Goal: Task Accomplishment & Management: Contribute content

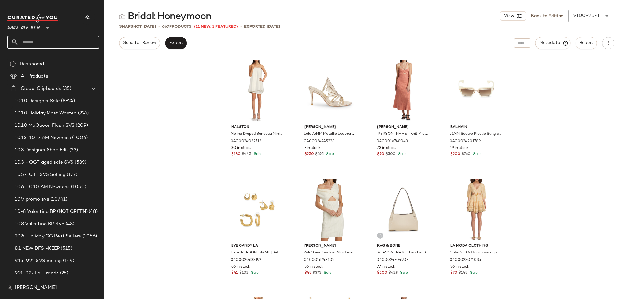
click at [50, 39] on input "text" at bounding box center [58, 42] width 81 height 13
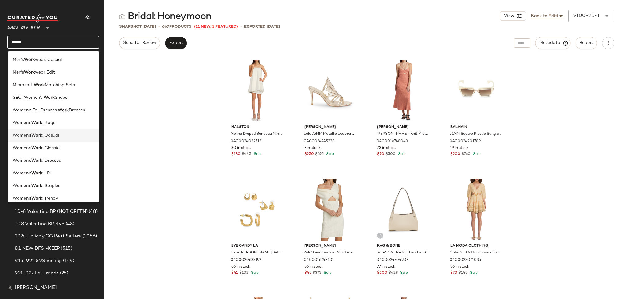
type input "****"
click at [57, 138] on span ": Casual" at bounding box center [50, 135] width 17 height 6
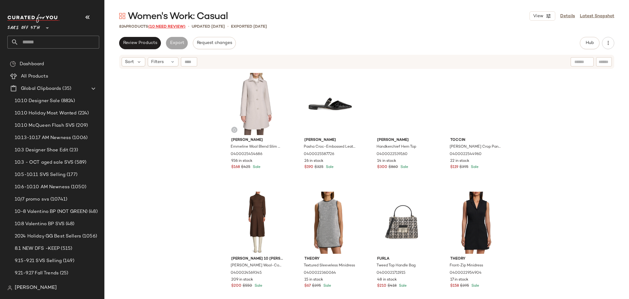
click at [172, 26] on span "(10 Need Review)" at bounding box center [166, 27] width 37 height 4
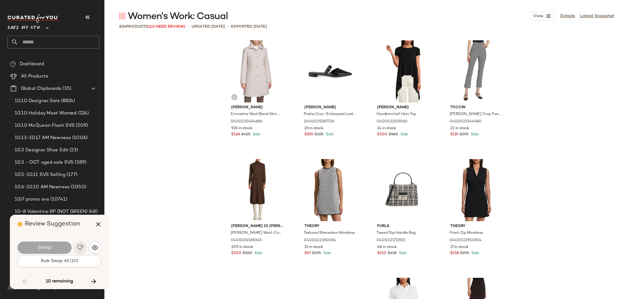
scroll to position [7113, 0]
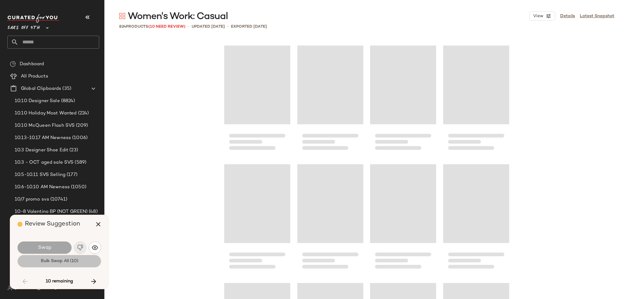
click at [74, 260] on span "Bulk Swap All (10)" at bounding box center [59, 260] width 38 height 5
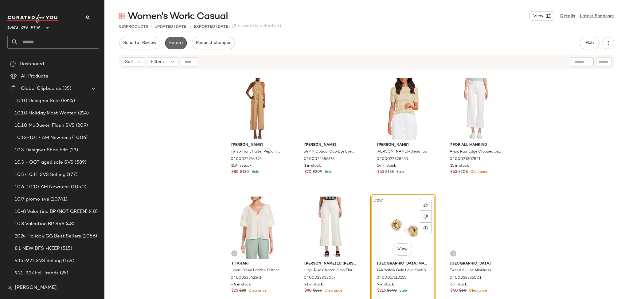
click at [176, 41] on span "Export" at bounding box center [176, 43] width 14 height 5
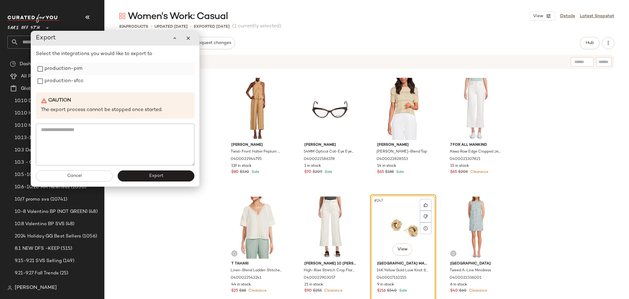
click at [76, 69] on label "production-pim" at bounding box center [64, 69] width 38 height 12
click at [75, 85] on label "production-sfcc" at bounding box center [64, 81] width 39 height 12
click at [135, 174] on button "Export" at bounding box center [156, 175] width 77 height 11
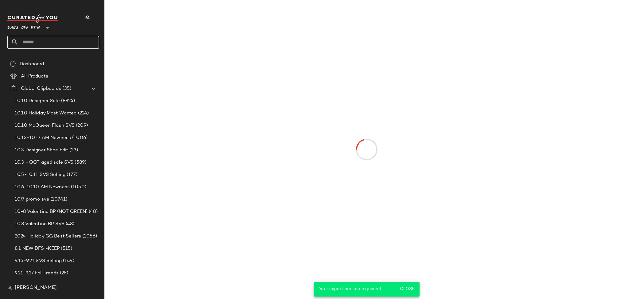
click at [47, 43] on input "text" at bounding box center [58, 42] width 81 height 13
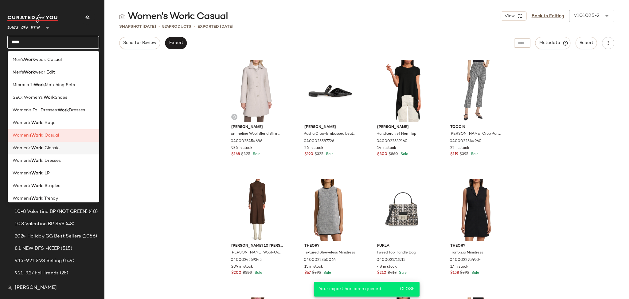
type input "****"
click at [54, 145] on span ": Classic" at bounding box center [50, 148] width 17 height 6
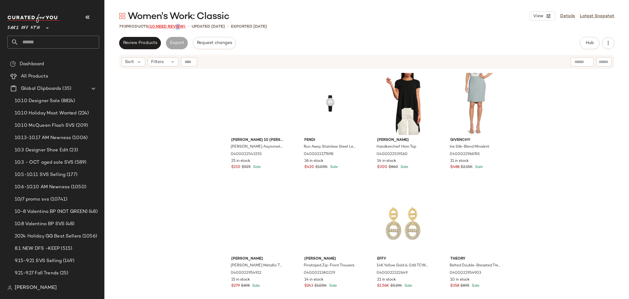
drag, startPoint x: 179, startPoint y: 30, endPoint x: 174, endPoint y: 25, distance: 7.2
click at [174, 25] on div "Women's Work: Classic View Details Latest Snapshot 793 Products (10 Need Review…" at bounding box center [366, 154] width 525 height 289
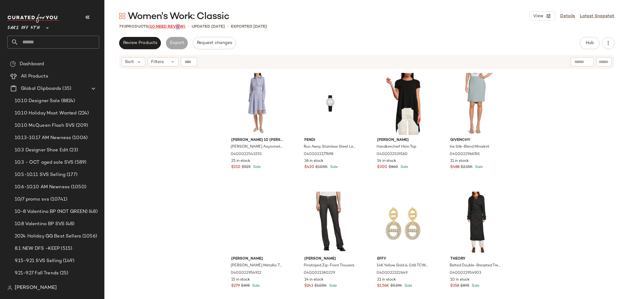
click at [174, 25] on span "(10 Need Review)" at bounding box center [166, 27] width 37 height 4
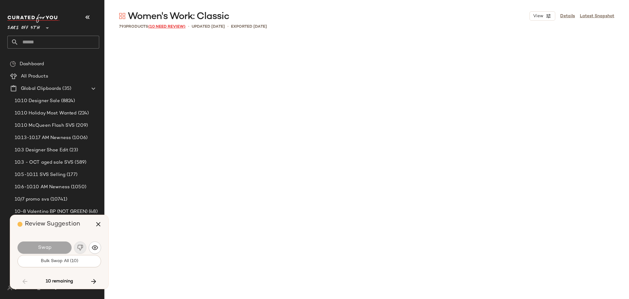
scroll to position [6046, 0]
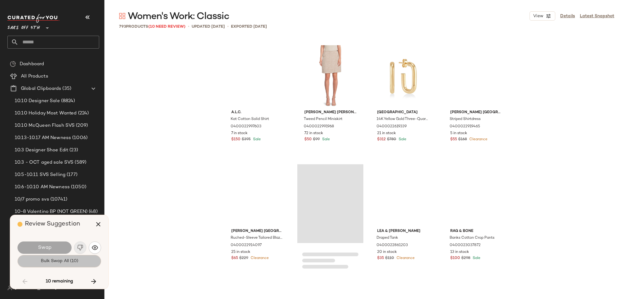
click at [72, 258] on span "Bulk Swap All (10)" at bounding box center [59, 260] width 38 height 5
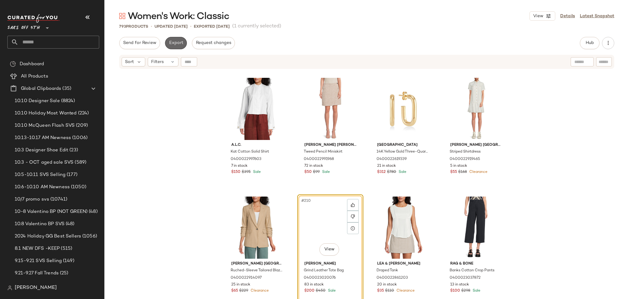
click at [171, 37] on button "Export" at bounding box center [176, 43] width 22 height 12
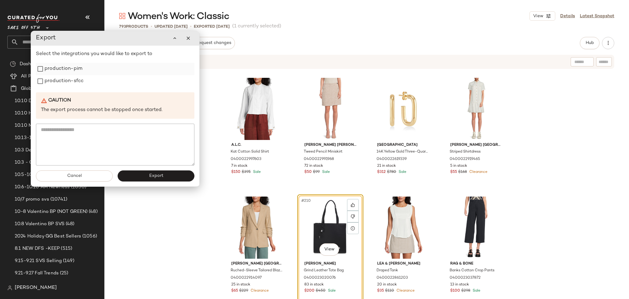
click at [75, 69] on label "production-pim" at bounding box center [64, 69] width 38 height 12
click at [73, 82] on label "production-sfcc" at bounding box center [64, 81] width 39 height 12
click at [147, 175] on button "Export" at bounding box center [156, 175] width 77 height 11
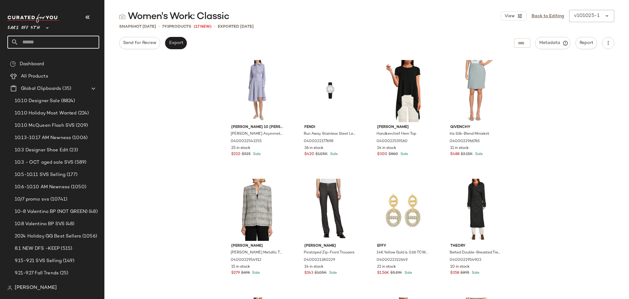
click at [78, 44] on input "text" at bounding box center [58, 42] width 81 height 13
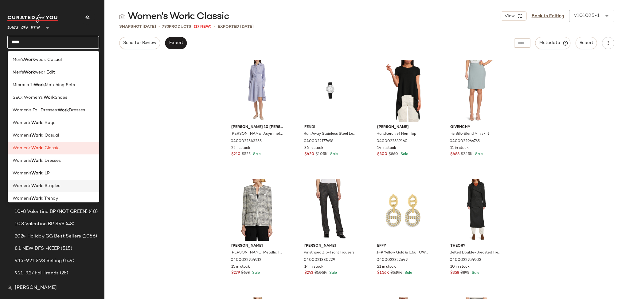
type input "****"
click at [57, 184] on span ": Staples" at bounding box center [51, 185] width 18 height 6
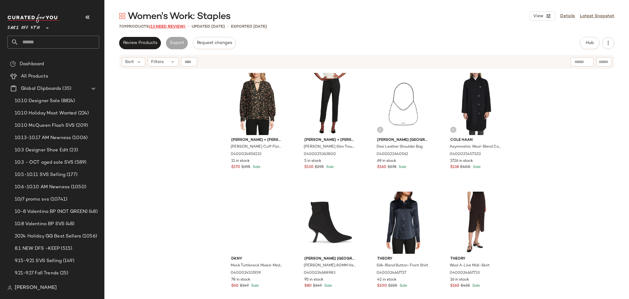
click at [168, 25] on span "(13 Need Review)" at bounding box center [167, 27] width 37 height 4
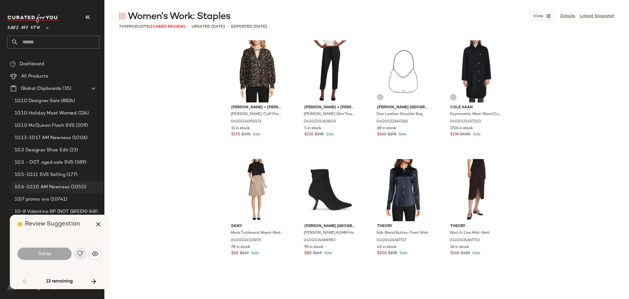
scroll to position [711, 0]
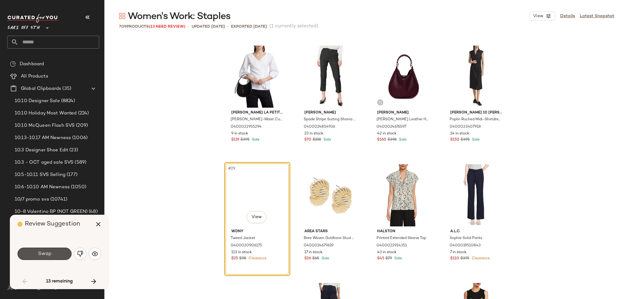
click at [46, 253] on span "Swap" at bounding box center [44, 254] width 14 height 6
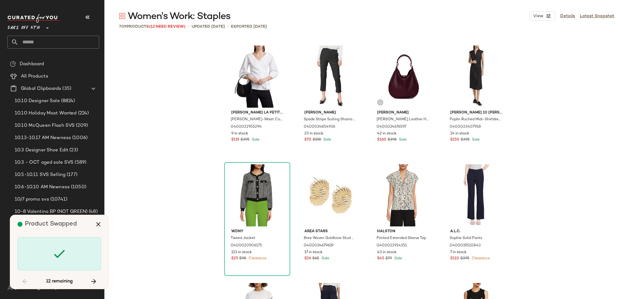
scroll to position [4504, 0]
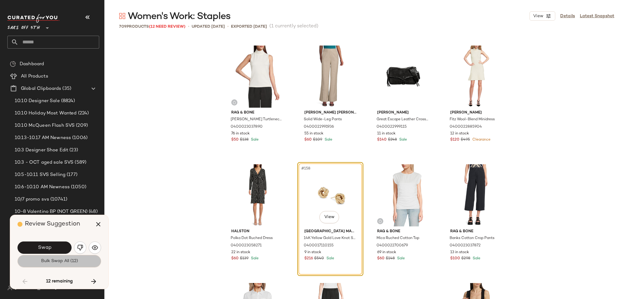
click at [68, 264] on button "Bulk Swap All (12)" at bounding box center [60, 261] width 84 height 12
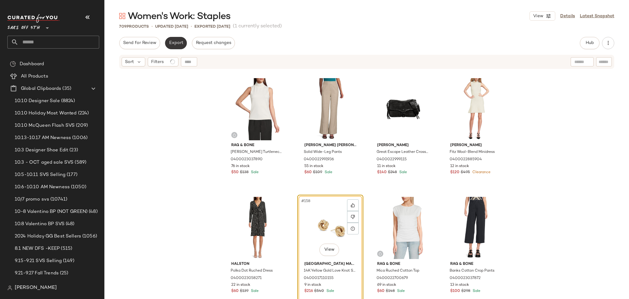
click at [176, 41] on span "Export" at bounding box center [176, 43] width 14 height 5
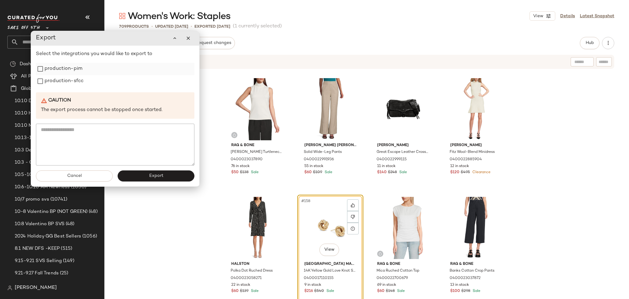
click at [70, 70] on label "production-pim" at bounding box center [64, 69] width 38 height 12
click at [70, 76] on label "production-sfcc" at bounding box center [64, 81] width 39 height 12
click at [144, 173] on button "Export" at bounding box center [156, 175] width 77 height 11
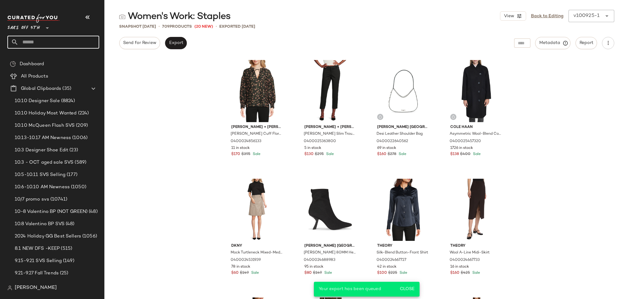
click at [71, 42] on input "text" at bounding box center [58, 42] width 81 height 13
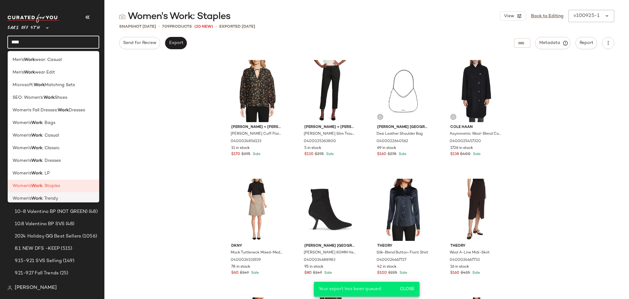
type input "****"
click at [48, 197] on span ": Trendy" at bounding box center [50, 198] width 16 height 6
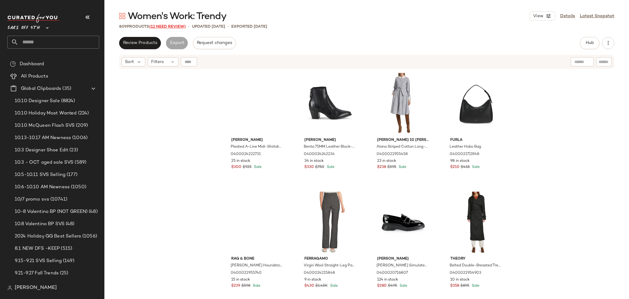
click at [175, 26] on span "(12 Need Review)" at bounding box center [167, 27] width 37 height 4
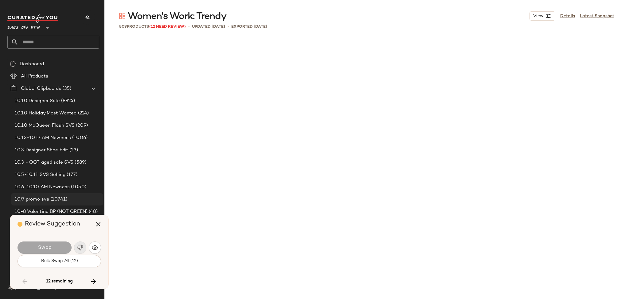
scroll to position [3319, 0]
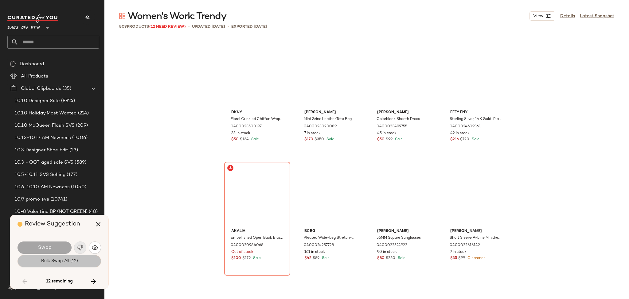
click at [84, 260] on button "Bulk Swap All (12)" at bounding box center [60, 261] width 84 height 12
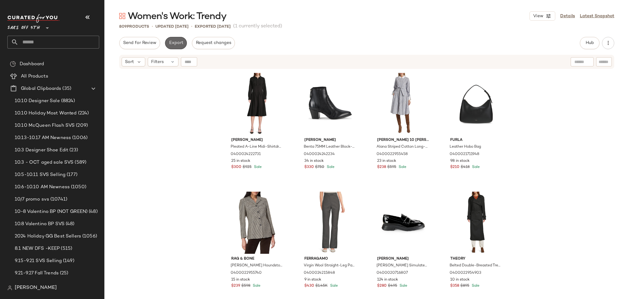
click at [174, 37] on button "Export" at bounding box center [176, 43] width 22 height 12
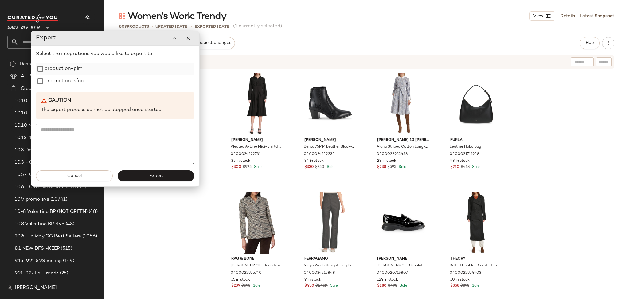
click at [69, 73] on label "production-pim" at bounding box center [64, 69] width 38 height 12
click at [68, 83] on label "production-sfcc" at bounding box center [64, 81] width 39 height 12
click at [166, 176] on button "Export" at bounding box center [156, 175] width 77 height 11
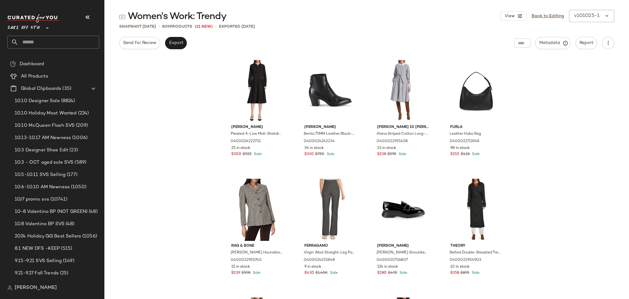
click at [83, 40] on input "text" at bounding box center [58, 42] width 81 height 13
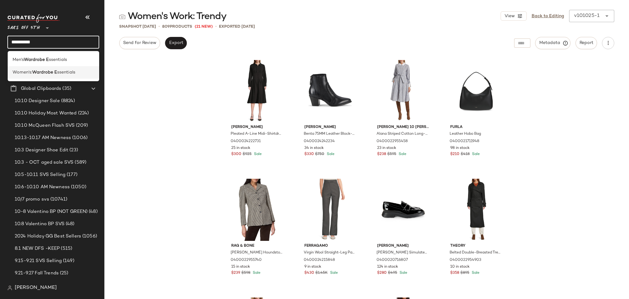
type input "**********"
click at [67, 73] on span "ssentials" at bounding box center [66, 72] width 18 height 6
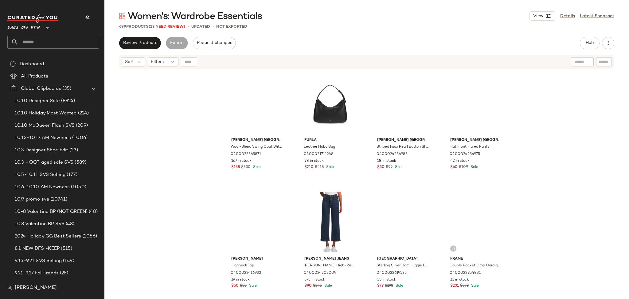
click at [166, 26] on span "(13 Need Review)" at bounding box center [167, 27] width 37 height 4
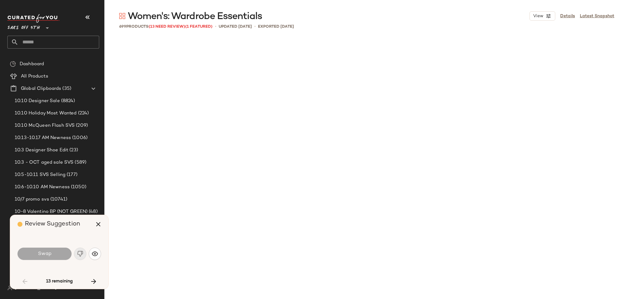
scroll to position [1659, 0]
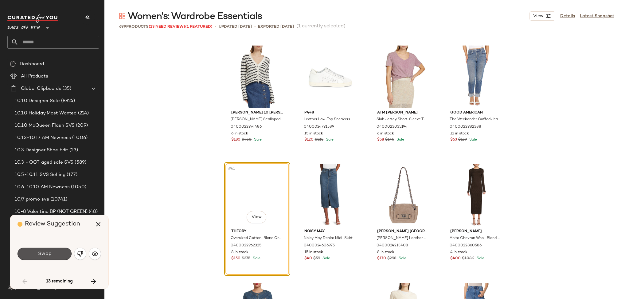
click at [53, 256] on button "Swap" at bounding box center [45, 253] width 54 height 12
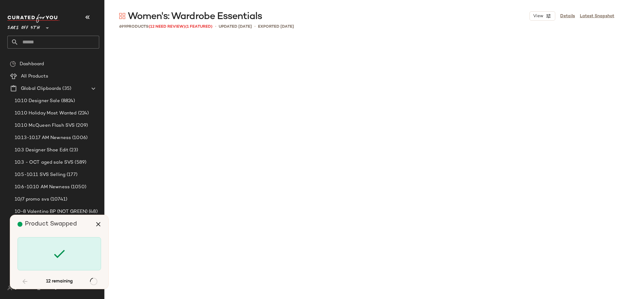
scroll to position [2134, 0]
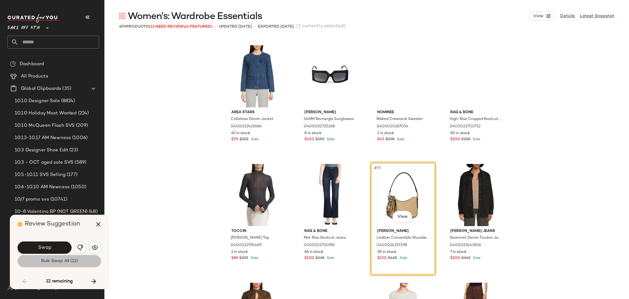
click at [53, 264] on button "Bulk Swap All (12)" at bounding box center [60, 261] width 84 height 12
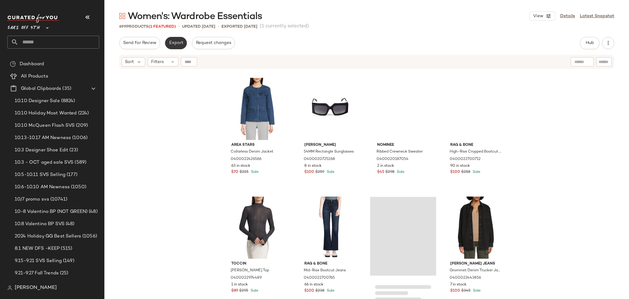
click at [181, 45] on span "Export" at bounding box center [176, 43] width 14 height 5
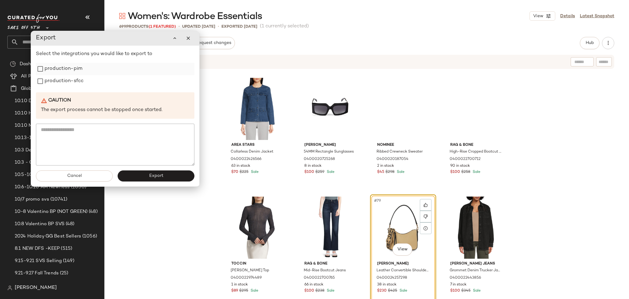
click at [69, 71] on label "production-pim" at bounding box center [64, 69] width 38 height 12
click at [68, 78] on label "production-sfcc" at bounding box center [64, 81] width 39 height 12
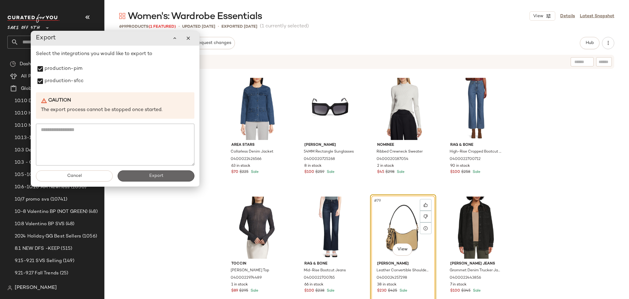
click at [150, 175] on span "Export" at bounding box center [156, 175] width 14 height 5
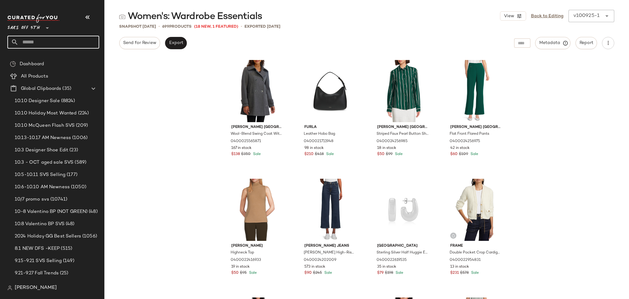
click at [86, 36] on input "text" at bounding box center [58, 42] width 81 height 13
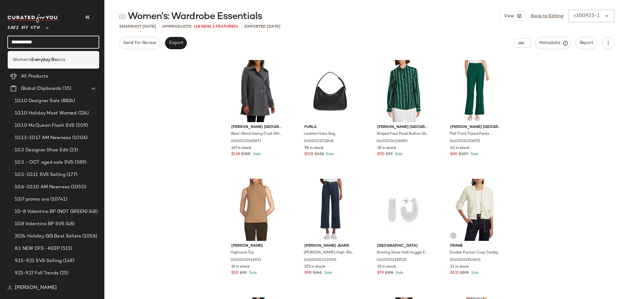
type input "**********"
click at [68, 59] on div "Women's Everyday [PERSON_NAME]" at bounding box center [54, 60] width 82 height 6
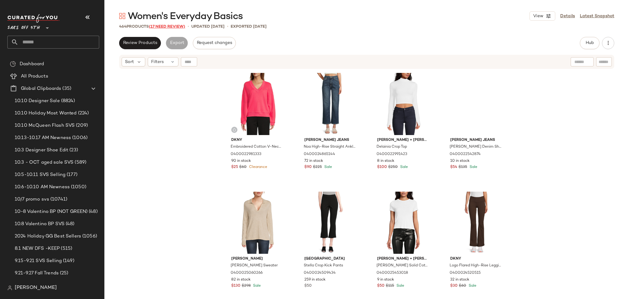
click at [163, 25] on span "(17 Need Review)" at bounding box center [167, 27] width 36 height 4
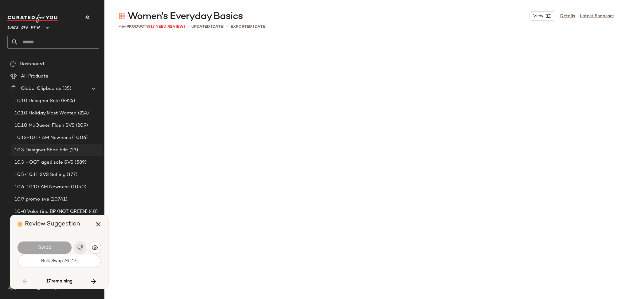
scroll to position [4149, 0]
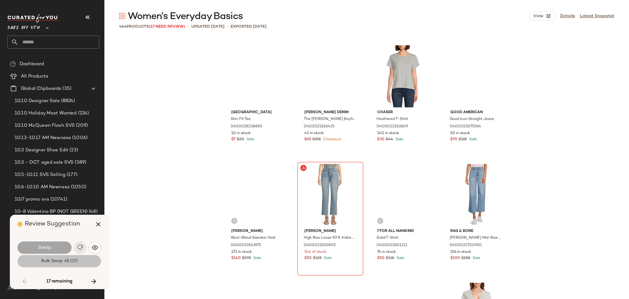
click at [69, 260] on span "Bulk Swap All (17)" at bounding box center [59, 260] width 37 height 5
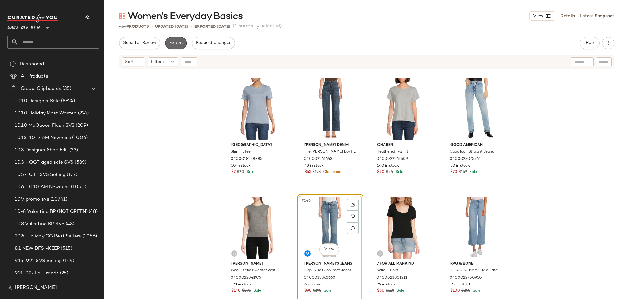
click at [175, 41] on span "Export" at bounding box center [176, 43] width 14 height 5
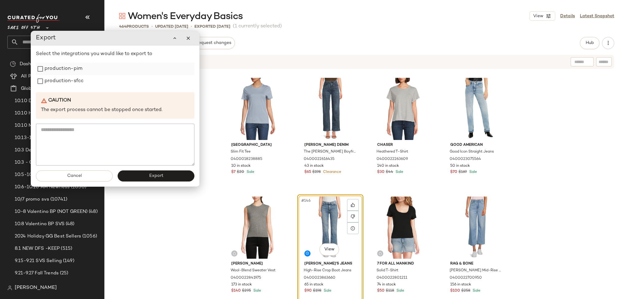
click at [70, 68] on label "production-pim" at bounding box center [64, 69] width 38 height 12
click at [70, 80] on label "production-sfcc" at bounding box center [64, 81] width 39 height 12
click at [156, 174] on span "Export" at bounding box center [156, 175] width 14 height 5
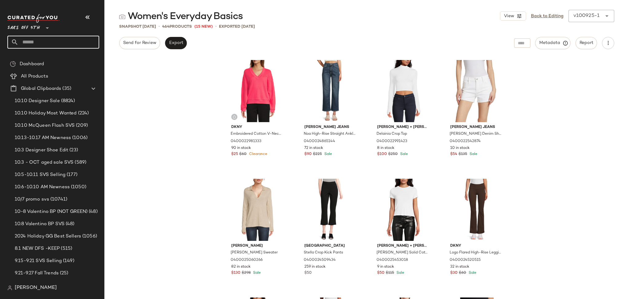
click at [73, 44] on input "text" at bounding box center [58, 42] width 81 height 13
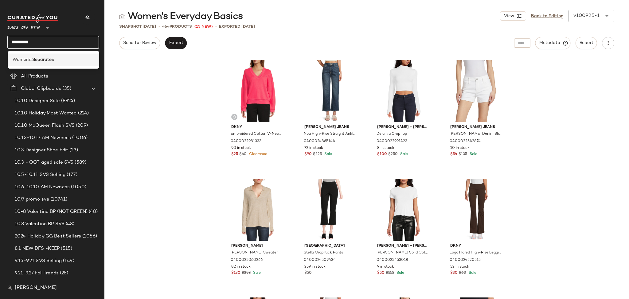
type input "*********"
click at [51, 58] on b "Separates" at bounding box center [42, 60] width 21 height 6
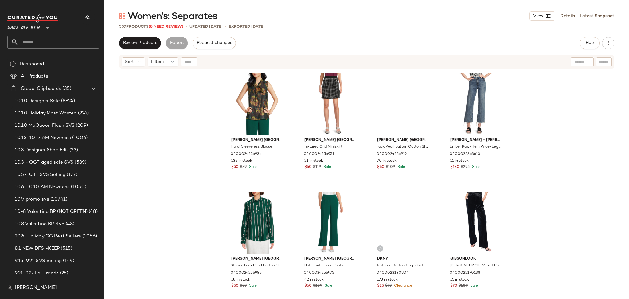
click at [166, 26] on span "(8 Need Review)" at bounding box center [166, 27] width 35 height 4
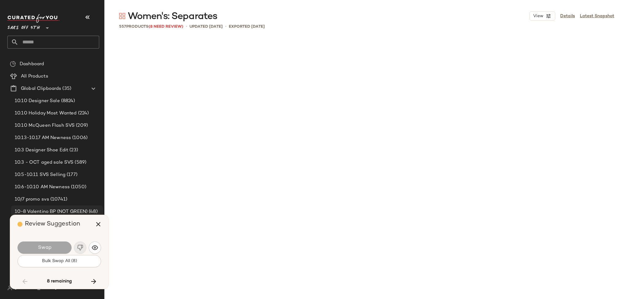
scroll to position [4031, 0]
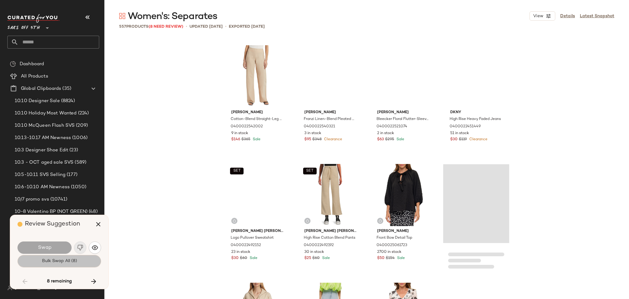
click at [60, 262] on span "Bulk Swap All (8)" at bounding box center [58, 260] width 35 height 5
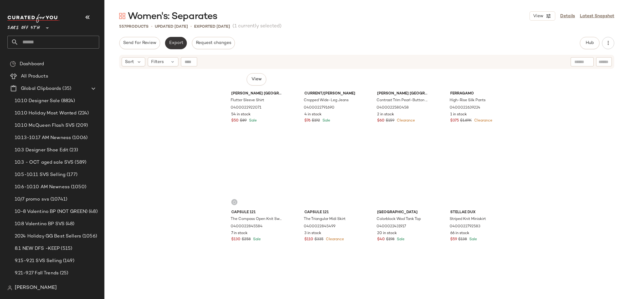
scroll to position [2964, 0]
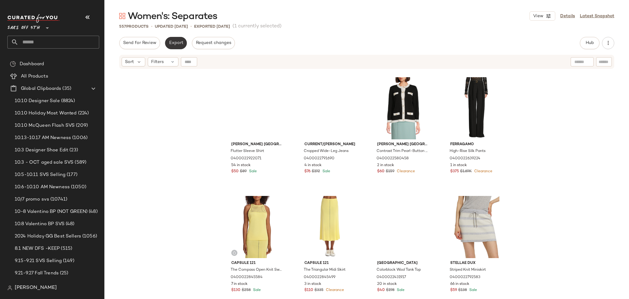
click at [176, 42] on span "Export" at bounding box center [176, 43] width 14 height 5
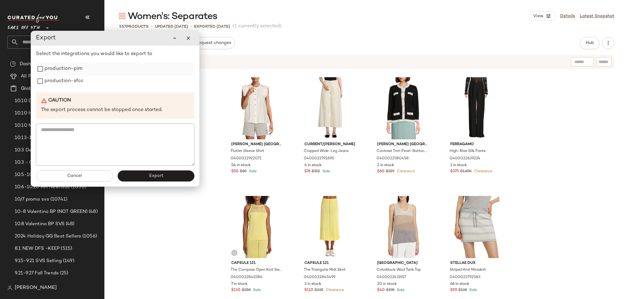
click at [68, 70] on label "production-pim" at bounding box center [64, 69] width 38 height 12
click at [68, 84] on label "production-sfcc" at bounding box center [64, 81] width 39 height 12
click at [146, 175] on button "Export" at bounding box center [156, 175] width 77 height 11
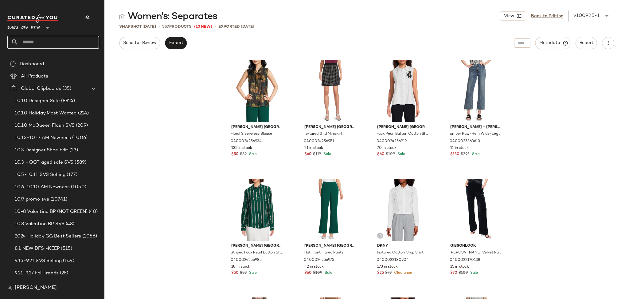
click at [72, 40] on input "text" at bounding box center [58, 42] width 81 height 13
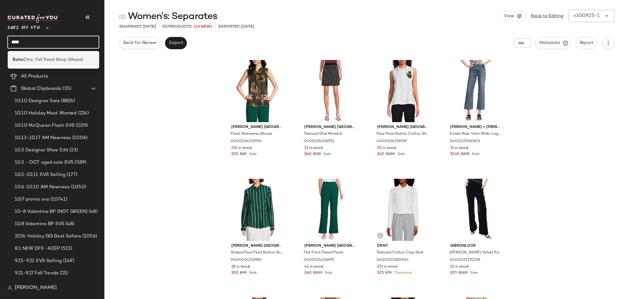
type input "****"
click at [59, 57] on span "Chic: Fall Trend Shop (Shoes)" at bounding box center [54, 60] width 60 height 6
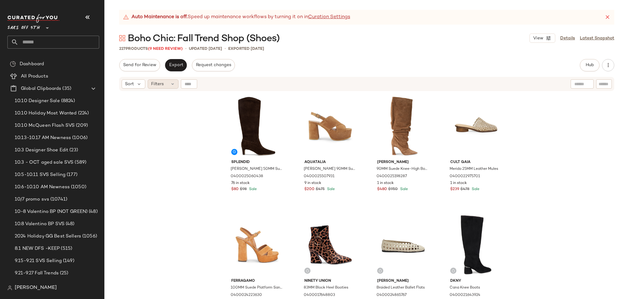
click at [171, 85] on icon at bounding box center [172, 83] width 5 height 5
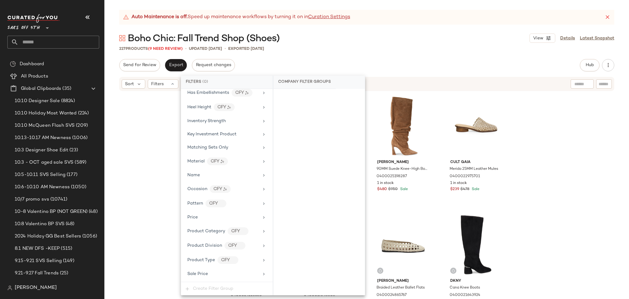
scroll to position [289, 0]
click at [224, 261] on div "Total Inventory" at bounding box center [223, 259] width 72 height 6
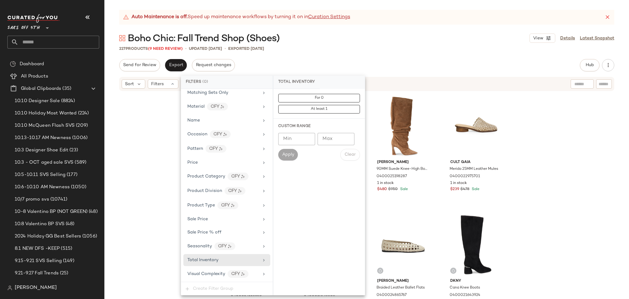
click at [326, 92] on div "For 0 At least 1" at bounding box center [319, 104] width 92 height 30
click at [326, 95] on button "For 0" at bounding box center [319, 98] width 82 height 9
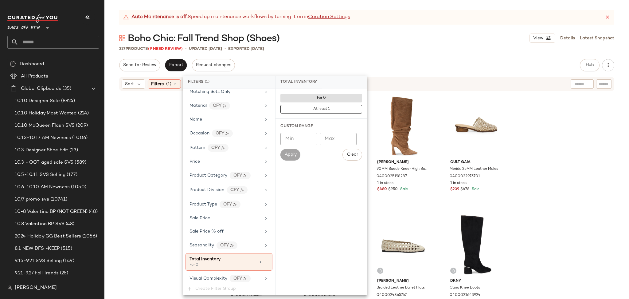
click at [385, 49] on div "227 Products (9 Need Review) • updated [DATE] • Exported [DATE]" at bounding box center [366, 48] width 525 height 6
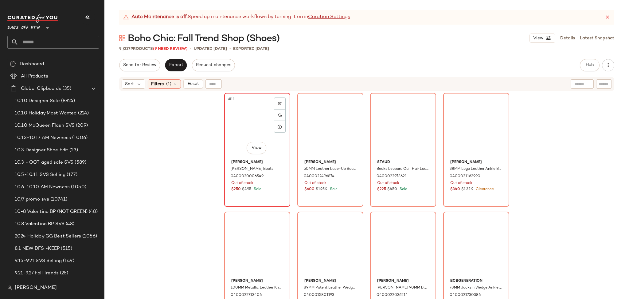
click at [248, 123] on div "#11 View" at bounding box center [257, 126] width 62 height 62
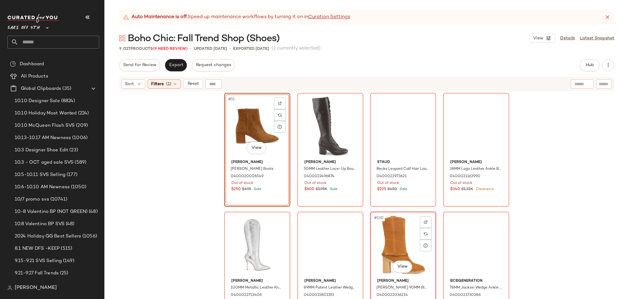
scroll to position [129, 0]
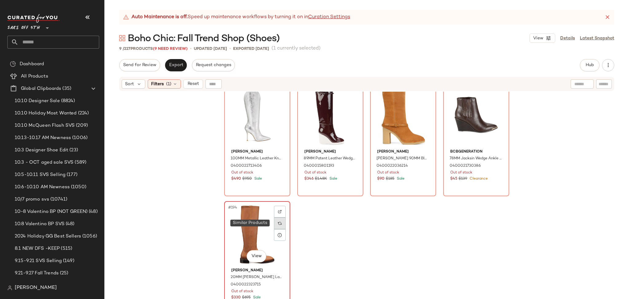
click at [274, 225] on div at bounding box center [280, 223] width 12 height 12
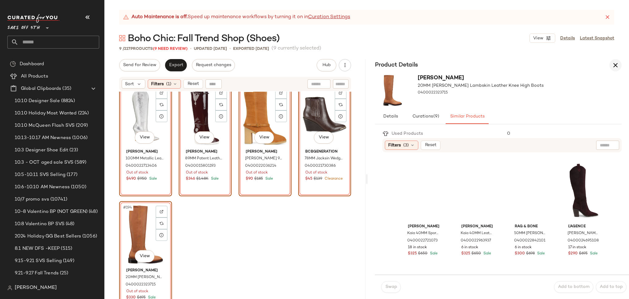
click at [613, 66] on icon "button" at bounding box center [615, 64] width 7 height 7
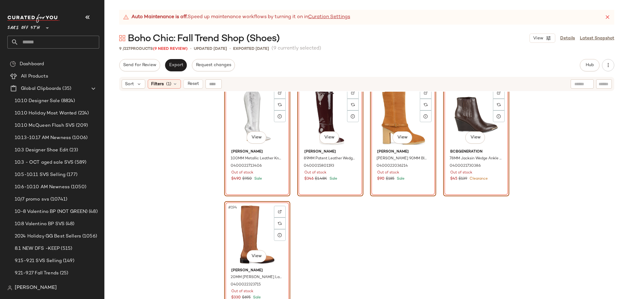
click at [242, 230] on div "#194 View" at bounding box center [257, 234] width 62 height 62
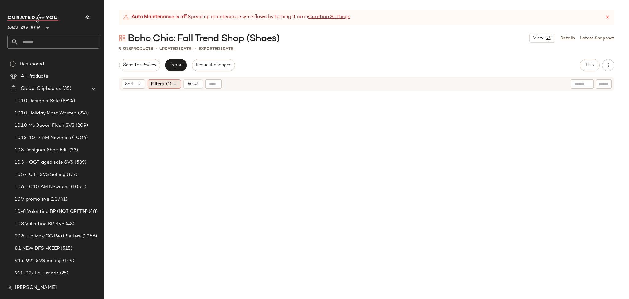
click at [170, 86] on span "(1)" at bounding box center [168, 84] width 5 height 6
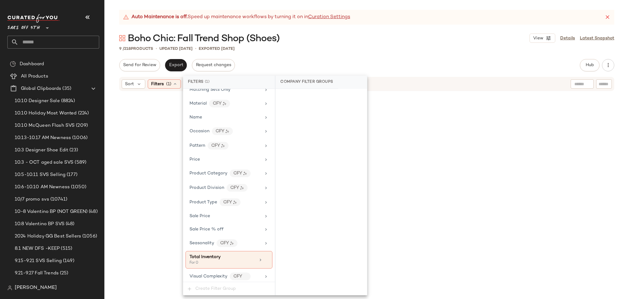
scroll to position [295, 0]
click at [264, 255] on icon at bounding box center [266, 257] width 4 height 4
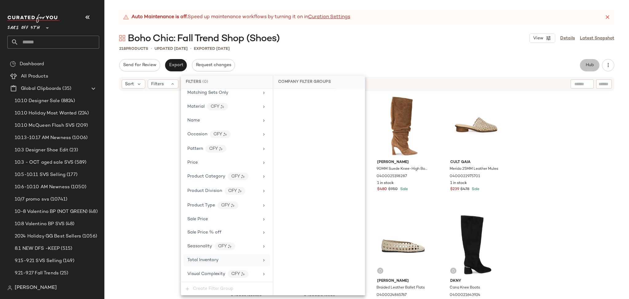
click at [588, 68] on button "Hub" at bounding box center [590, 65] width 20 height 12
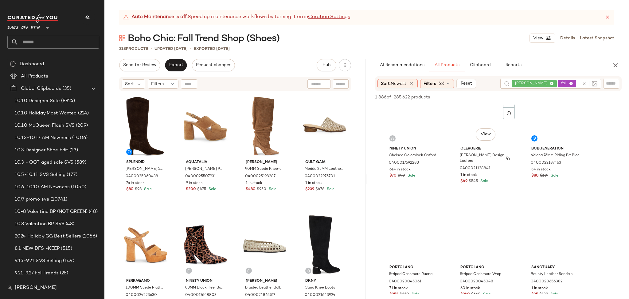
scroll to position [269, 0]
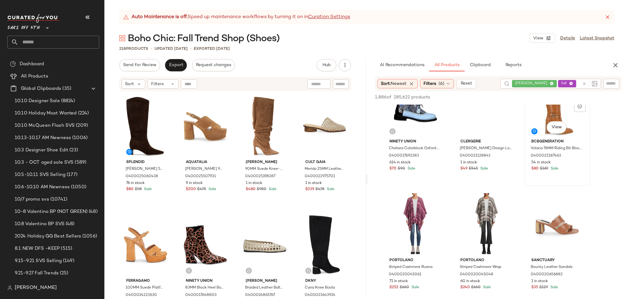
click at [543, 114] on div "View" at bounding box center [557, 105] width 62 height 62
click at [531, 97] on span "Add to Top" at bounding box center [533, 97] width 24 height 4
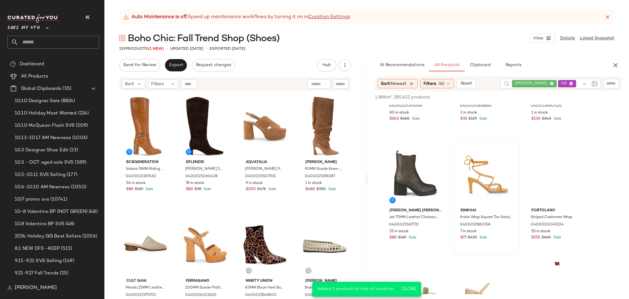
scroll to position [438, 0]
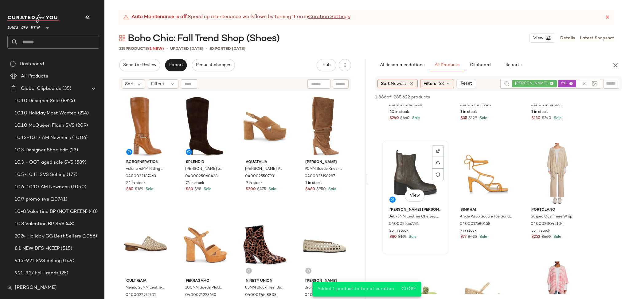
click at [406, 160] on div "View" at bounding box center [416, 174] width 62 height 62
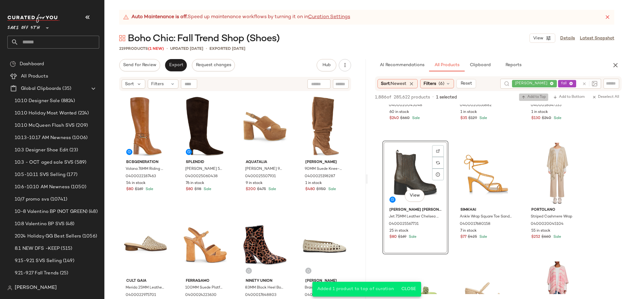
click at [534, 98] on span "Add to Top" at bounding box center [533, 97] width 24 height 4
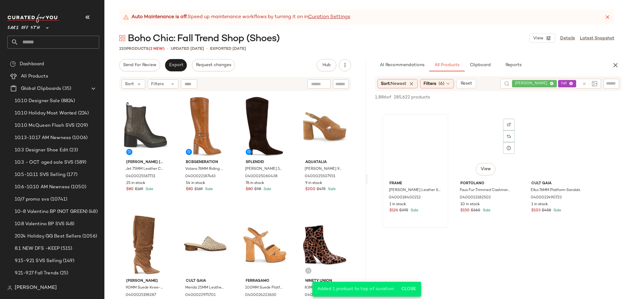
scroll to position [1058, 0]
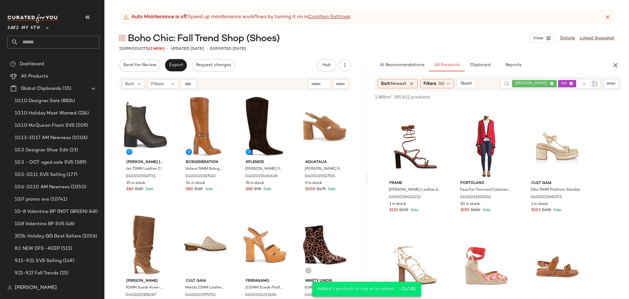
drag, startPoint x: 171, startPoint y: 72, endPoint x: 174, endPoint y: 56, distance: 15.9
click at [174, 56] on div "Auto Maintenance is off. Speed up maintenance workflows by turning it on in Cur…" at bounding box center [366, 154] width 525 height 289
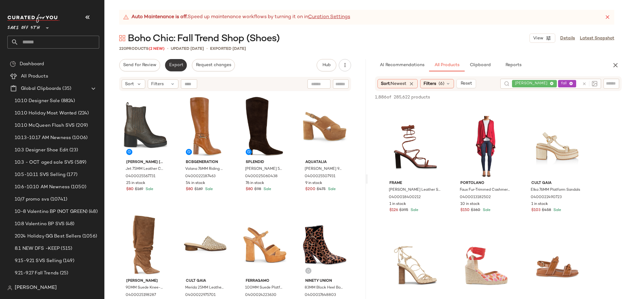
drag, startPoint x: 174, startPoint y: 56, endPoint x: 173, endPoint y: 64, distance: 8.6
click at [173, 64] on div "Auto Maintenance is off. Speed up maintenance workflows by turning it on in Cur…" at bounding box center [366, 154] width 525 height 289
click at [173, 64] on span "Export" at bounding box center [176, 65] width 14 height 5
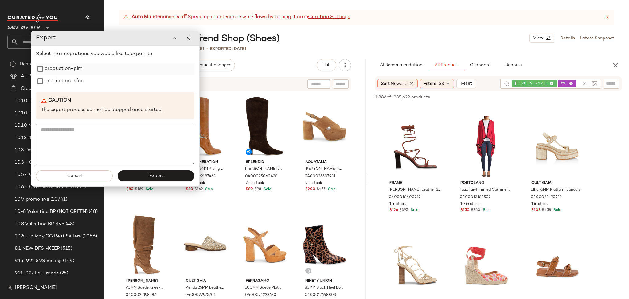
click at [61, 70] on label "production-pim" at bounding box center [64, 69] width 38 height 12
click at [61, 79] on label "production-sfcc" at bounding box center [64, 81] width 39 height 12
click at [144, 174] on button "Export" at bounding box center [156, 175] width 77 height 11
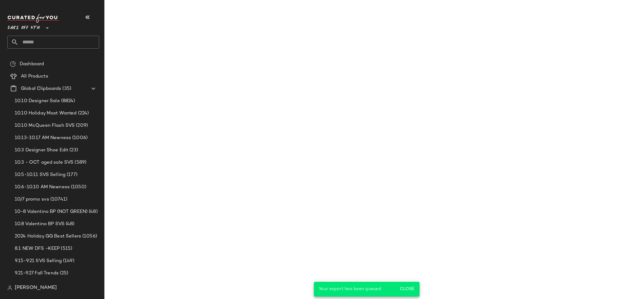
scroll to position [1532, 0]
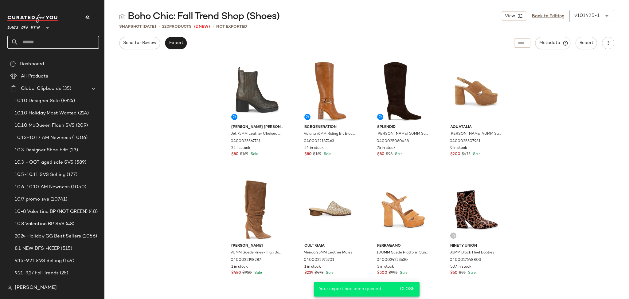
click at [88, 42] on input "text" at bounding box center [58, 42] width 81 height 13
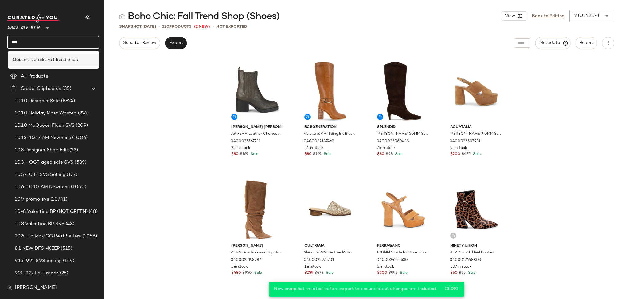
type input "***"
click at [65, 58] on span "lent Details: Fall Trend Shop" at bounding box center [49, 60] width 57 height 6
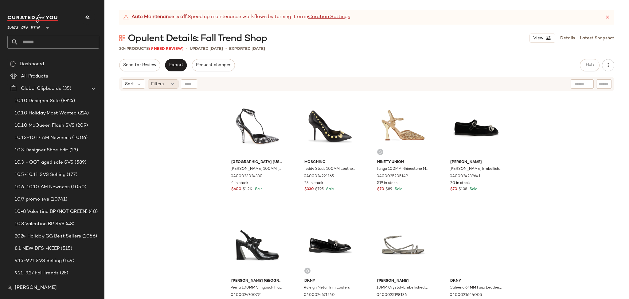
click at [162, 88] on div "Filters" at bounding box center [163, 83] width 31 height 9
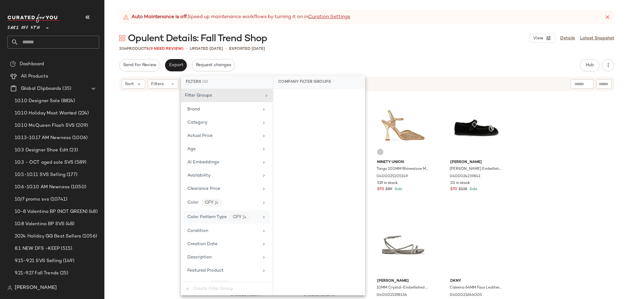
scroll to position [289, 0]
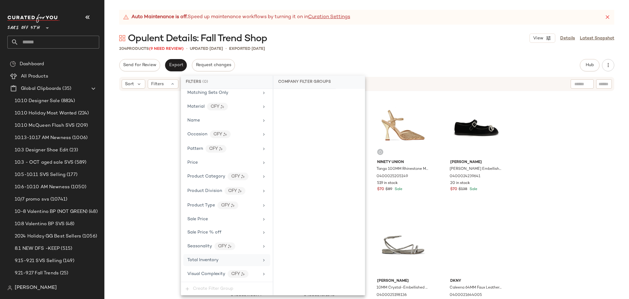
click at [229, 262] on div "Total Inventory" at bounding box center [223, 259] width 72 height 6
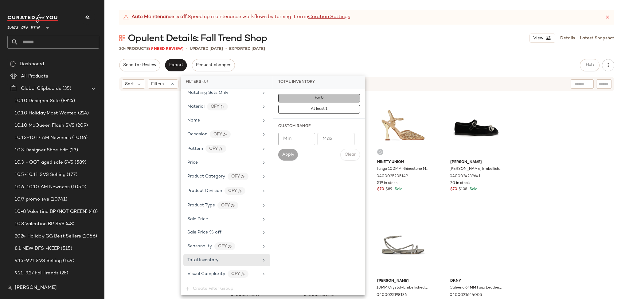
click at [328, 97] on button "For 0" at bounding box center [319, 98] width 82 height 9
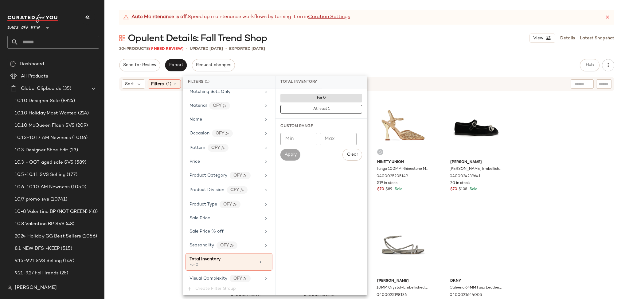
click at [372, 51] on div "204 Products (9 Need Review) • updated [DATE] • Exported [DATE]" at bounding box center [366, 48] width 525 height 6
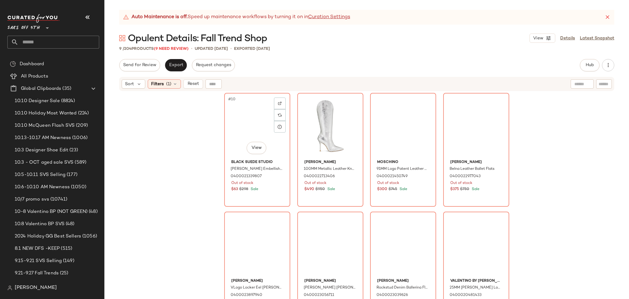
click at [251, 111] on div "#10 View" at bounding box center [257, 126] width 62 height 62
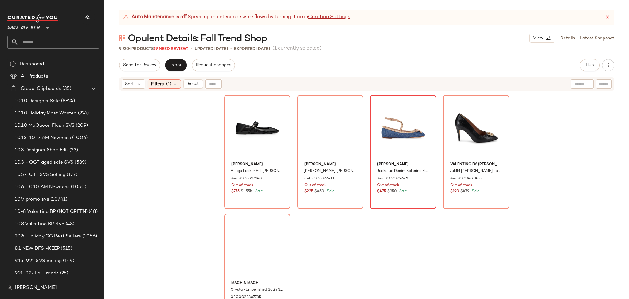
scroll to position [134, 0]
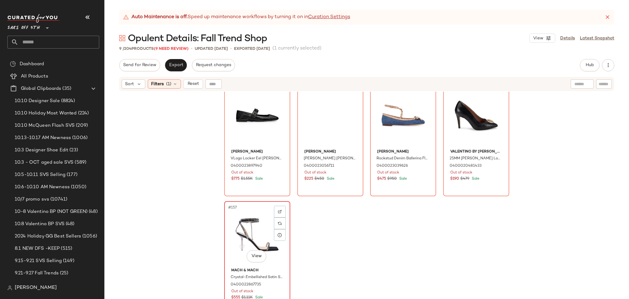
click at [263, 223] on div "#157 View" at bounding box center [257, 234] width 62 height 62
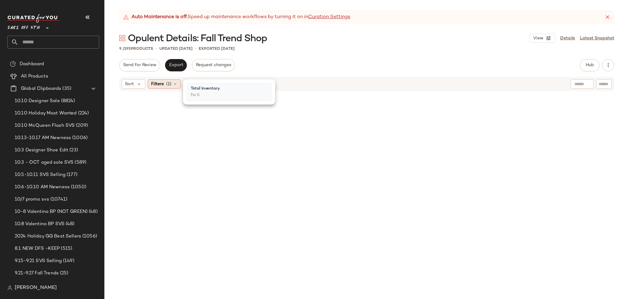
click at [171, 84] on div "Filters (1)" at bounding box center [164, 83] width 33 height 9
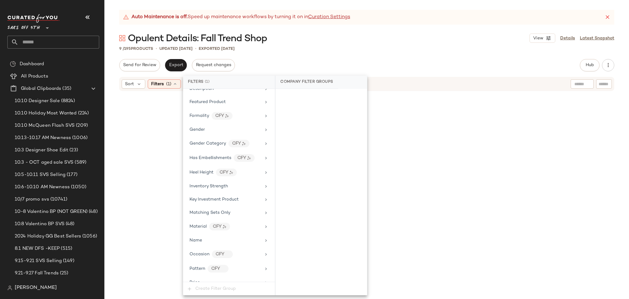
scroll to position [295, 0]
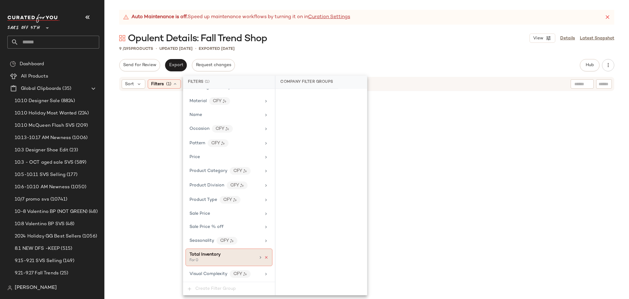
click at [264, 255] on icon at bounding box center [266, 257] width 4 height 4
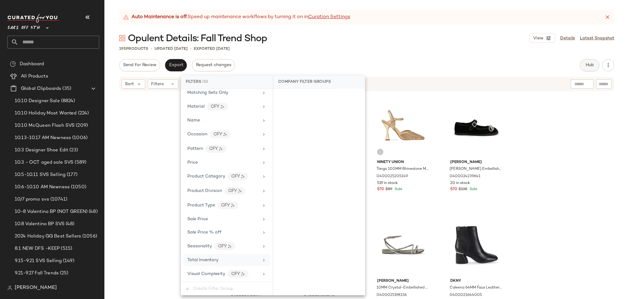
click at [585, 64] on span "Hub" at bounding box center [589, 65] width 9 height 5
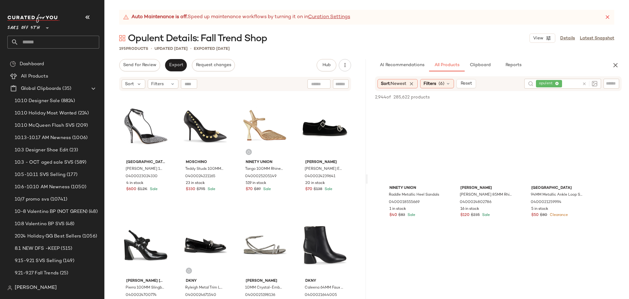
scroll to position [342, 0]
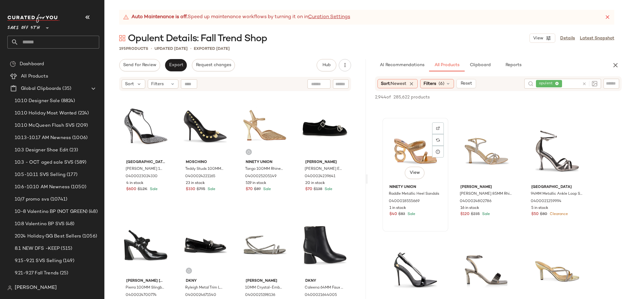
click at [412, 142] on div "View" at bounding box center [416, 151] width 62 height 62
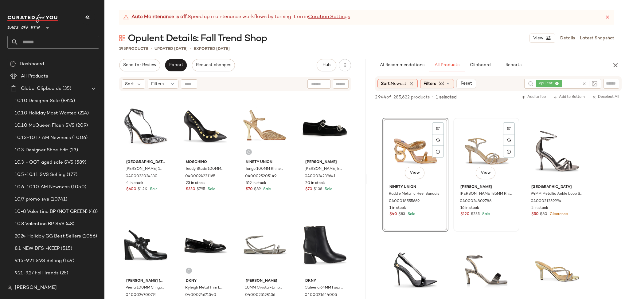
click at [475, 142] on div "View" at bounding box center [486, 151] width 62 height 62
click at [534, 98] on span "Add to Top" at bounding box center [533, 97] width 24 height 4
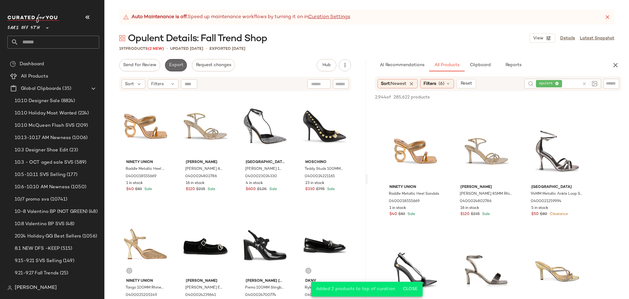
click at [174, 68] on span "Export" at bounding box center [176, 65] width 14 height 5
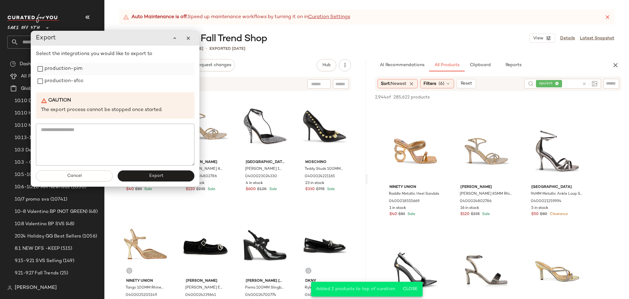
click at [75, 66] on label "production-pim" at bounding box center [64, 69] width 38 height 12
click at [73, 86] on label "production-sfcc" at bounding box center [64, 81] width 39 height 12
click at [140, 180] on button "Export" at bounding box center [156, 175] width 77 height 11
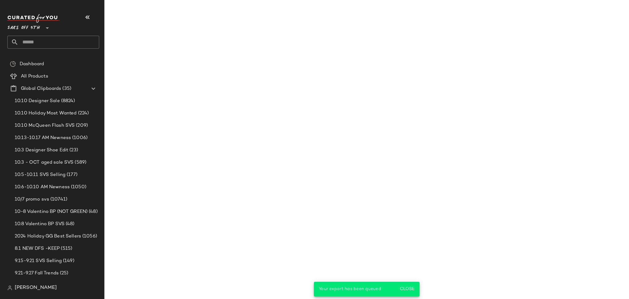
scroll to position [461, 0]
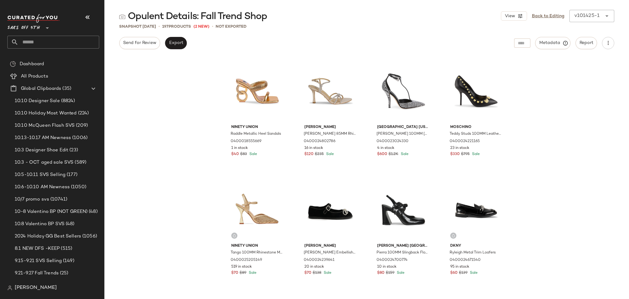
click at [70, 44] on input "text" at bounding box center [58, 42] width 81 height 13
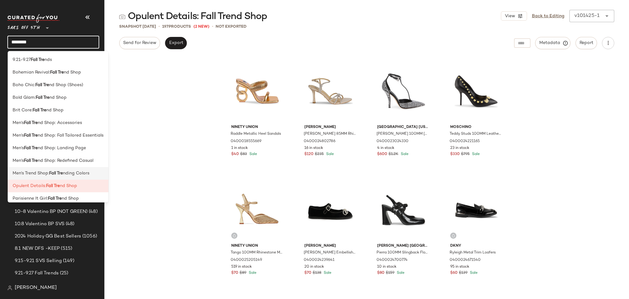
scroll to position [67, 0]
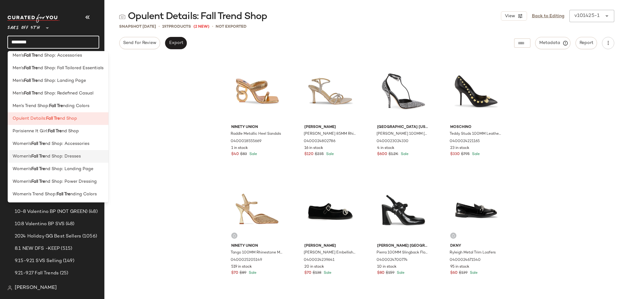
type input "********"
click at [80, 158] on span "nd Shop: Dresses" at bounding box center [63, 156] width 36 height 6
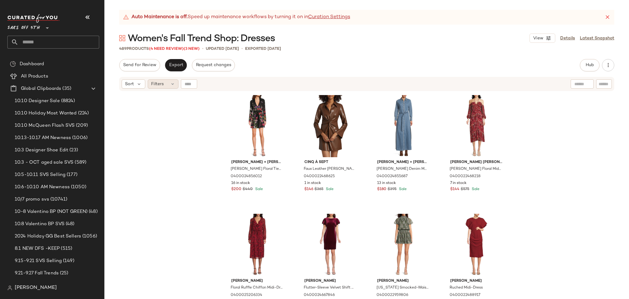
click at [155, 84] on span "Filters" at bounding box center [157, 84] width 13 height 6
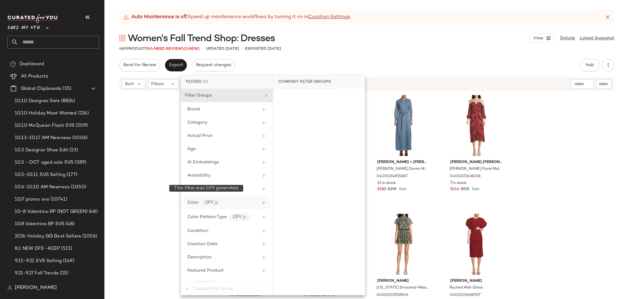
scroll to position [346, 0]
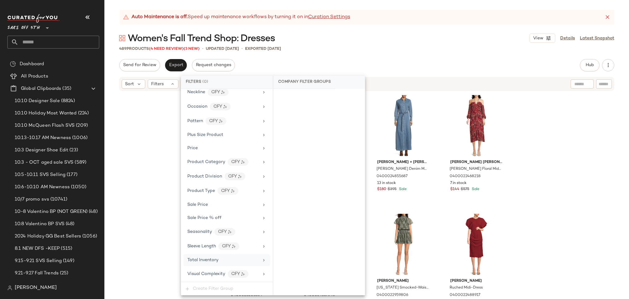
click at [214, 259] on span "Total Inventory" at bounding box center [202, 259] width 31 height 5
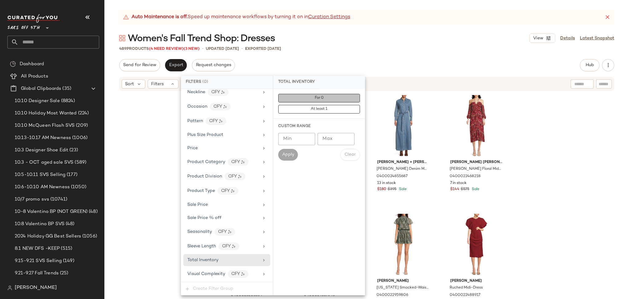
click at [340, 100] on button "For 0" at bounding box center [319, 98] width 82 height 9
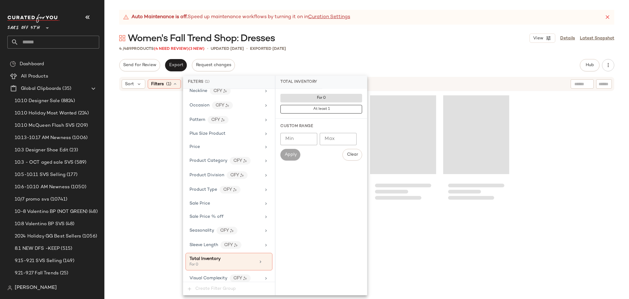
click at [354, 65] on div "Send for Review Export Request changes Hub Send for Review External Review Inte…" at bounding box center [366, 65] width 495 height 12
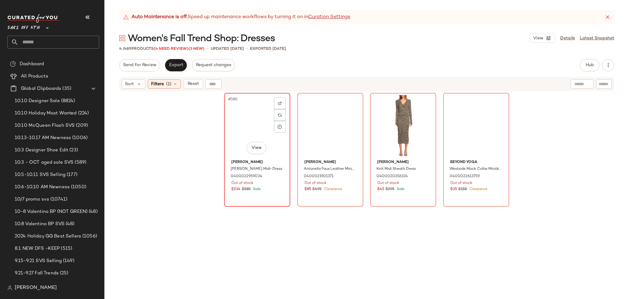
click at [252, 110] on div "#180 View" at bounding box center [257, 126] width 62 height 62
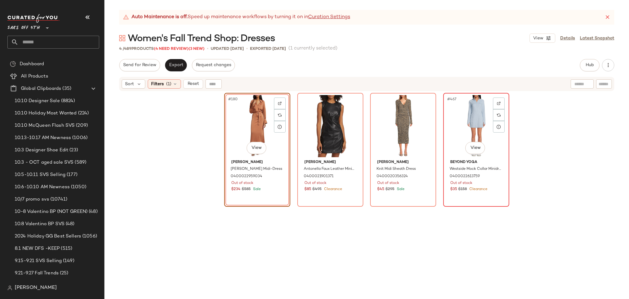
click at [469, 117] on div "#467 View" at bounding box center [476, 126] width 62 height 62
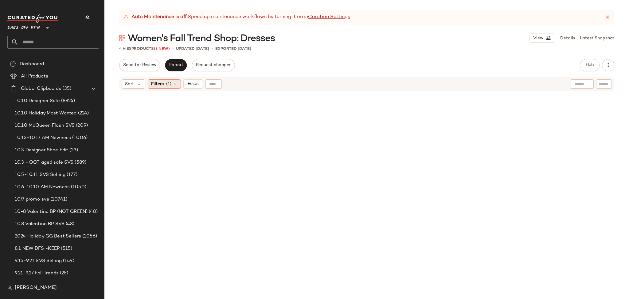
click at [168, 84] on span "(1)" at bounding box center [168, 84] width 5 height 6
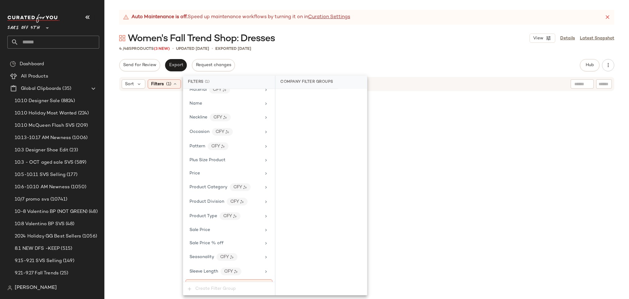
scroll to position [351, 0]
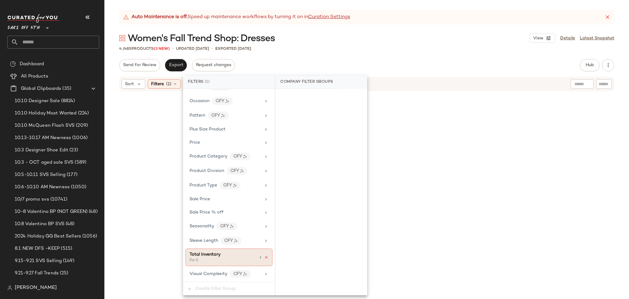
click at [264, 256] on icon at bounding box center [266, 257] width 4 height 4
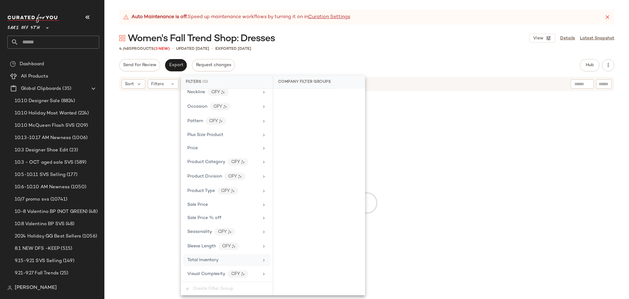
scroll to position [346, 0]
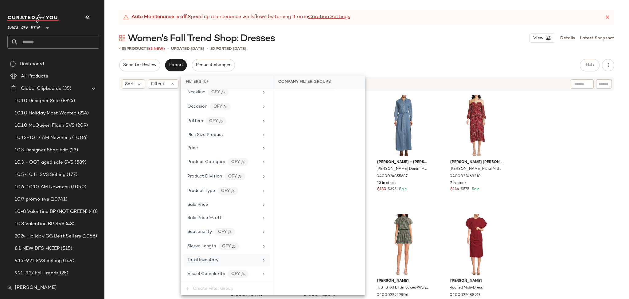
click at [389, 55] on div "Auto Maintenance is off. Speed up maintenance workflows by turning it on in Cur…" at bounding box center [366, 154] width 525 height 289
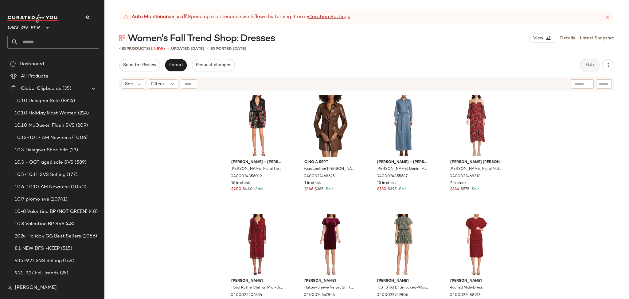
click at [586, 68] on button "Hub" at bounding box center [590, 65] width 20 height 12
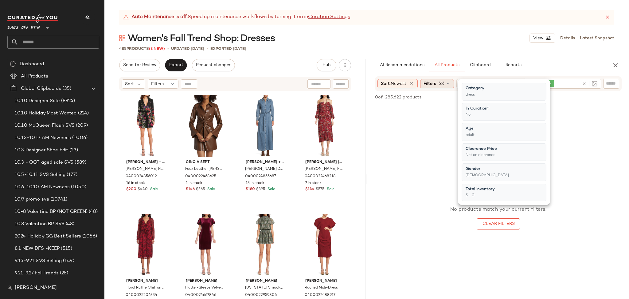
click at [450, 85] on icon at bounding box center [448, 83] width 5 height 5
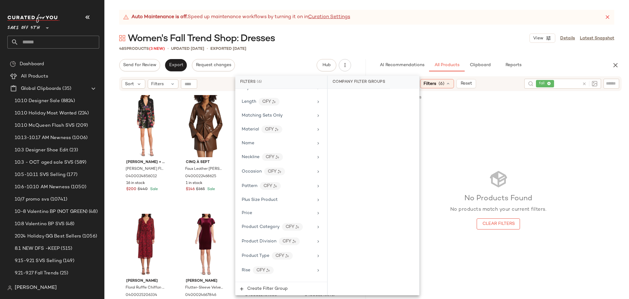
scroll to position [408, 0]
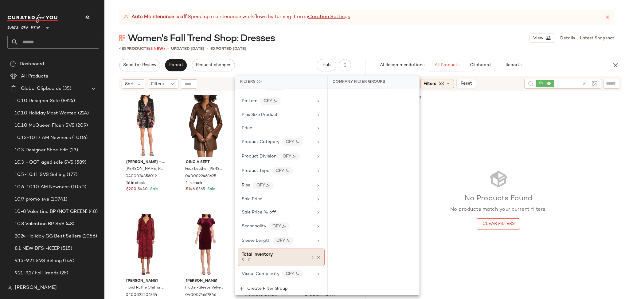
click at [318, 256] on div "Total Inventory 5 - 0" at bounding box center [281, 257] width 87 height 18
click at [316, 256] on icon at bounding box center [318, 257] width 4 height 4
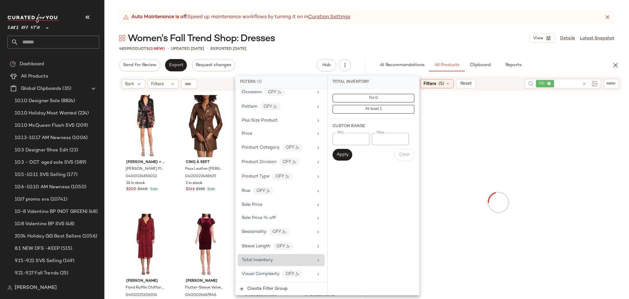
scroll to position [402, 0]
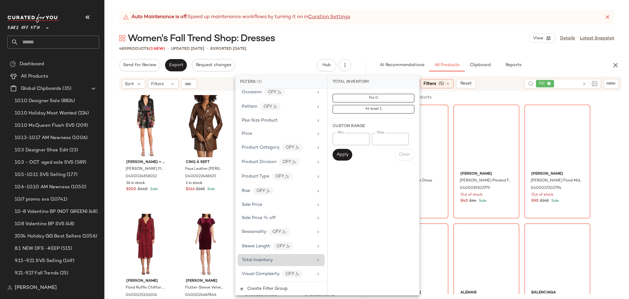
click at [455, 23] on div "Auto Maintenance is off. Speed up maintenance workflows by turning it on in Cur…" at bounding box center [366, 17] width 495 height 15
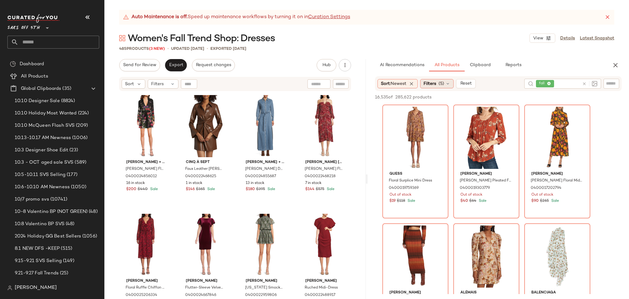
click at [439, 86] on div "Filters (5)" at bounding box center [436, 83] width 33 height 9
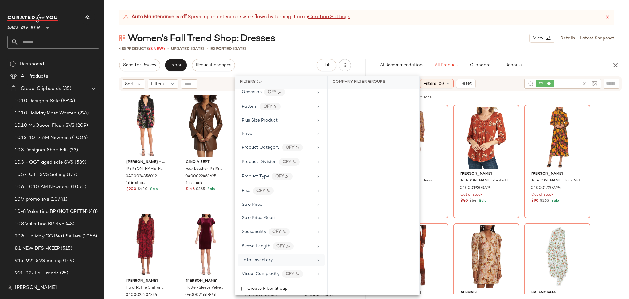
click at [280, 258] on div "Total Inventory" at bounding box center [278, 259] width 72 height 6
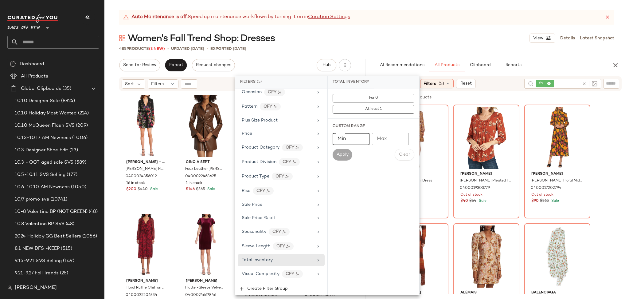
click at [352, 144] on input "Min" at bounding box center [351, 139] width 37 height 12
type input "*"
click at [343, 152] on span "Apply" at bounding box center [342, 154] width 12 height 5
click at [406, 38] on div "Women's Fall Trend Shop: Dresses View Details Latest Snapshot" at bounding box center [366, 38] width 525 height 12
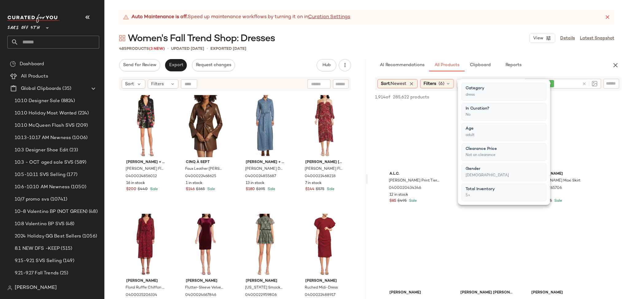
click at [406, 38] on div "Women's Fall Trend Shop: Dresses View Details Latest Snapshot" at bounding box center [366, 38] width 525 height 12
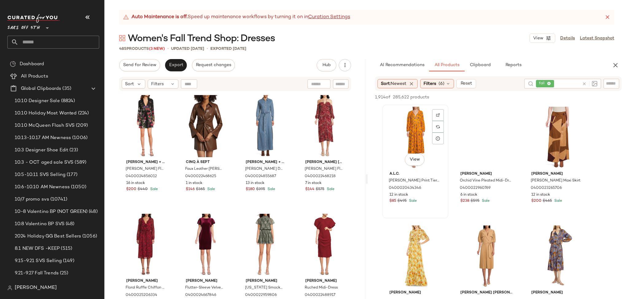
click at [414, 137] on div "View" at bounding box center [416, 138] width 62 height 62
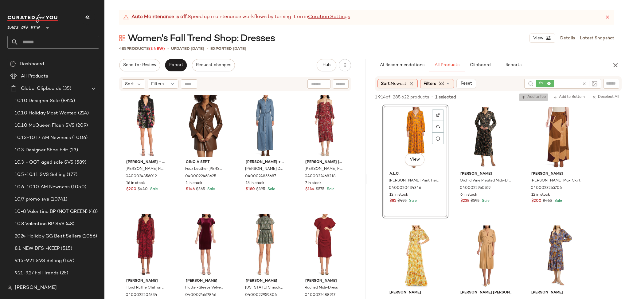
click at [532, 98] on span "Add to Top" at bounding box center [533, 97] width 24 height 4
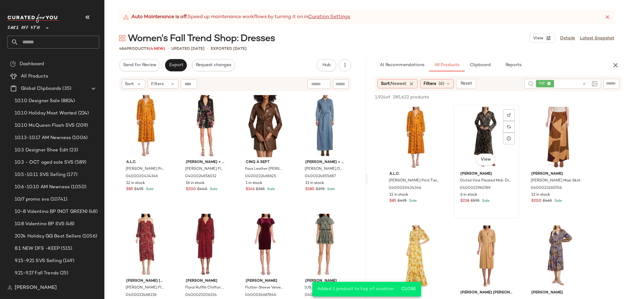
click at [484, 119] on div "View" at bounding box center [486, 138] width 62 height 62
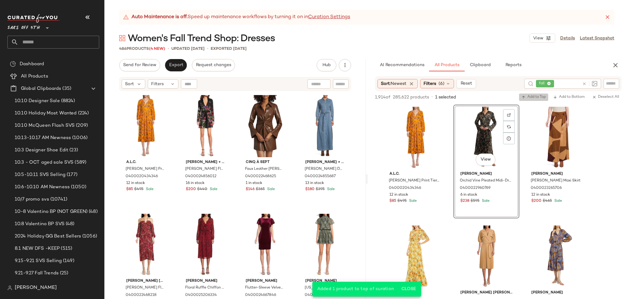
click at [539, 99] on button "Add to Top" at bounding box center [533, 96] width 29 height 7
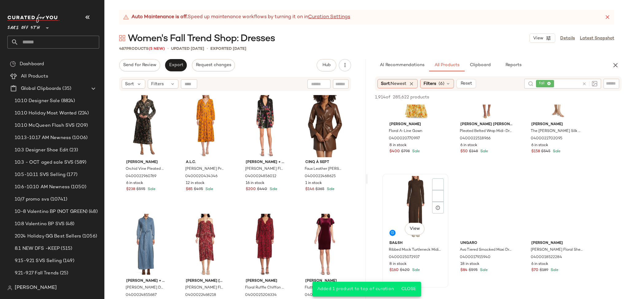
scroll to position [201, 0]
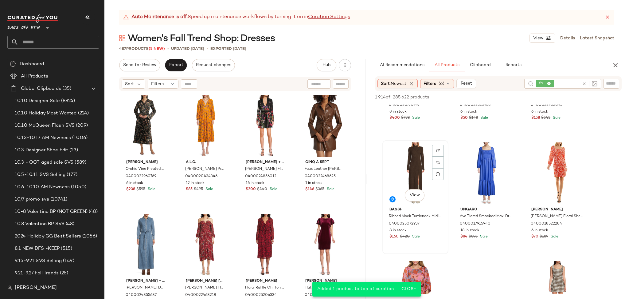
click at [417, 180] on div "View" at bounding box center [416, 173] width 62 height 62
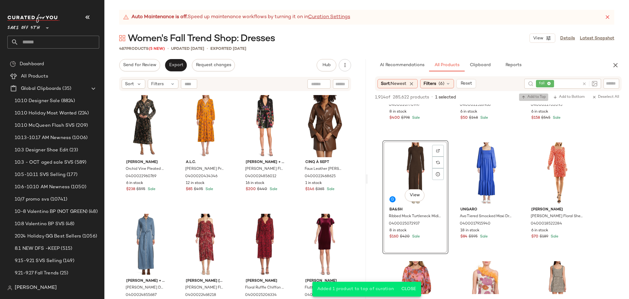
click at [537, 98] on span "Add to Top" at bounding box center [533, 97] width 24 height 4
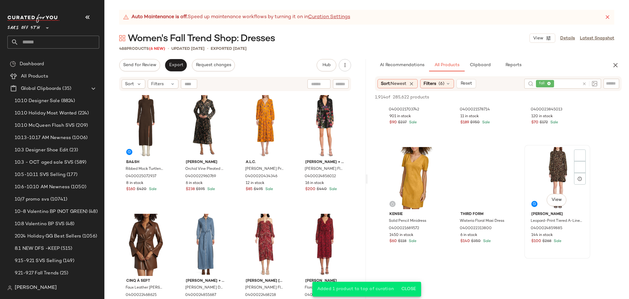
scroll to position [436, 0]
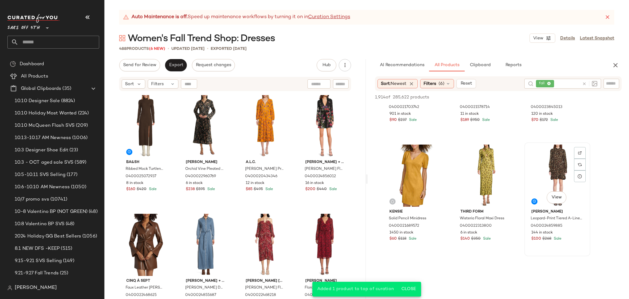
click at [559, 159] on div "View" at bounding box center [557, 175] width 62 height 62
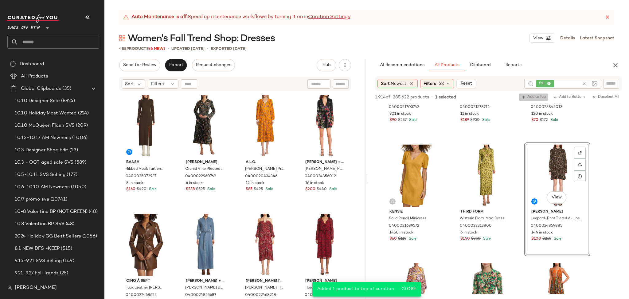
click at [539, 97] on span "Add to Top" at bounding box center [533, 97] width 24 height 4
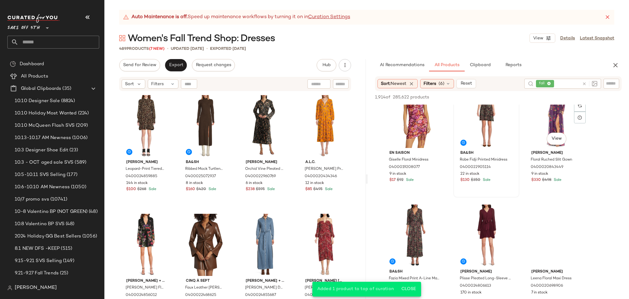
scroll to position [734, 0]
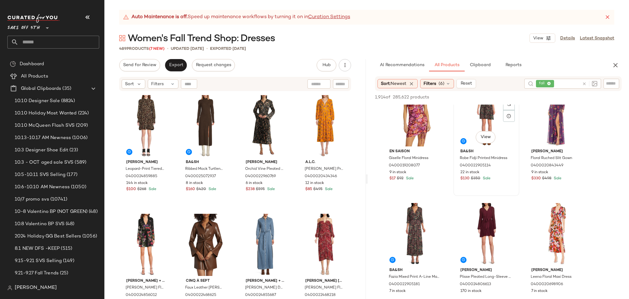
click at [486, 116] on div "View" at bounding box center [486, 115] width 62 height 62
click at [528, 97] on span "Add to Top" at bounding box center [533, 97] width 24 height 4
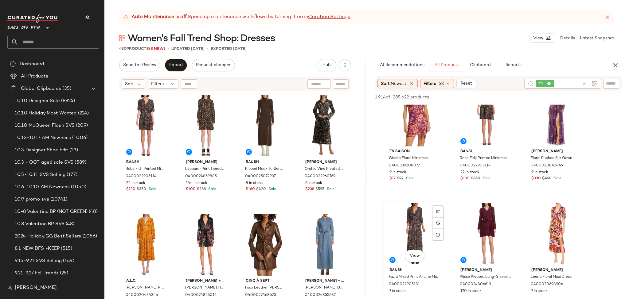
click at [410, 217] on div "View" at bounding box center [416, 234] width 62 height 62
click at [478, 213] on div "View" at bounding box center [486, 234] width 62 height 62
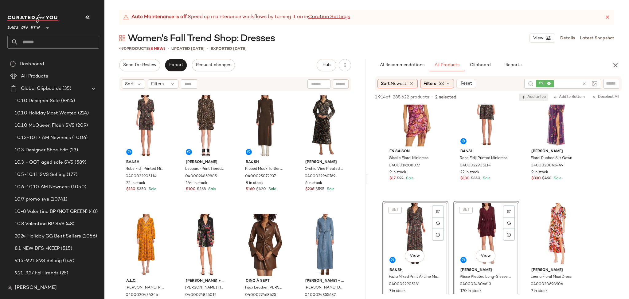
click at [533, 96] on span "Add to Top" at bounding box center [533, 97] width 24 height 4
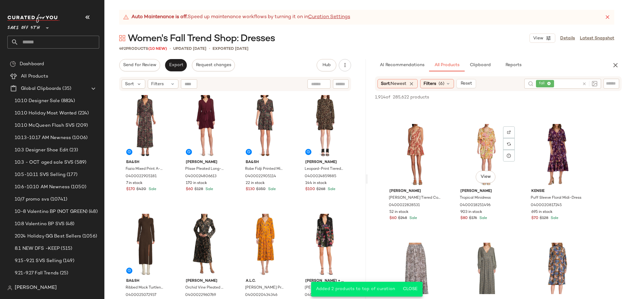
scroll to position [921, 0]
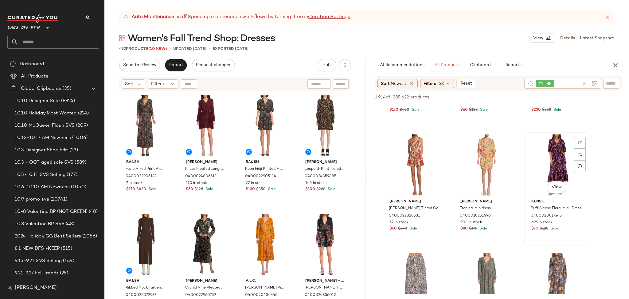
click at [549, 150] on div "View" at bounding box center [557, 165] width 62 height 62
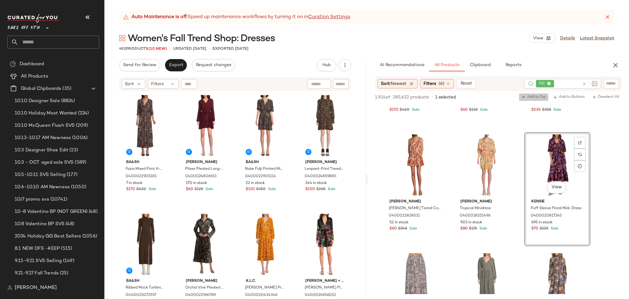
click at [528, 96] on span "Add to Top" at bounding box center [533, 97] width 24 height 4
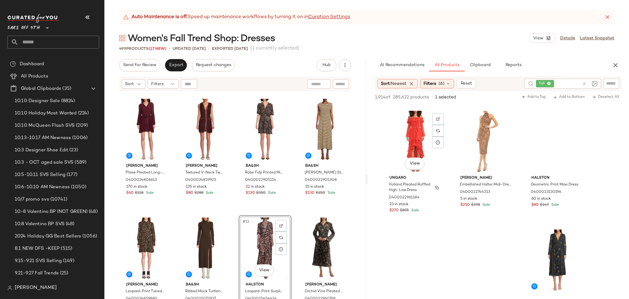
scroll to position [2249, 0]
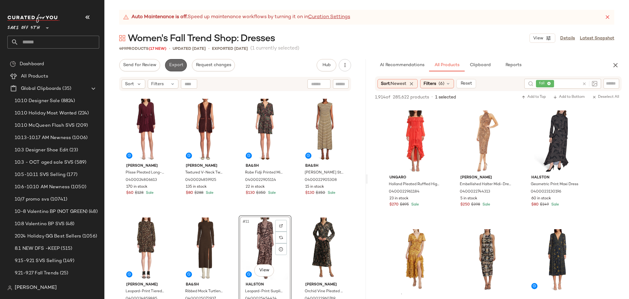
click at [178, 67] on span "Export" at bounding box center [176, 65] width 14 height 5
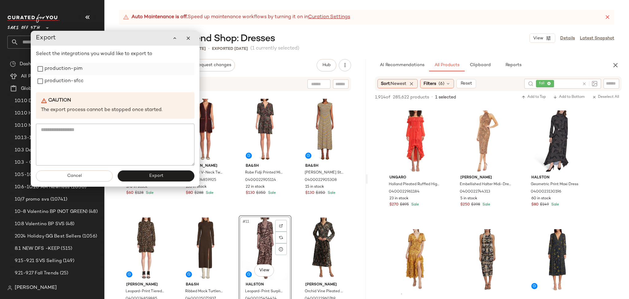
click at [68, 70] on label "production-pim" at bounding box center [64, 69] width 38 height 12
click at [68, 76] on label "production-sfcc" at bounding box center [64, 81] width 39 height 12
click at [158, 177] on span "Export" at bounding box center [156, 175] width 14 height 5
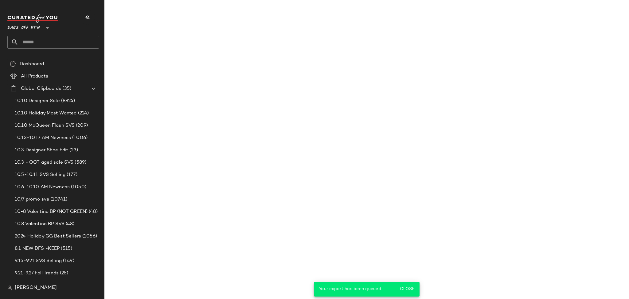
scroll to position [3316, 0]
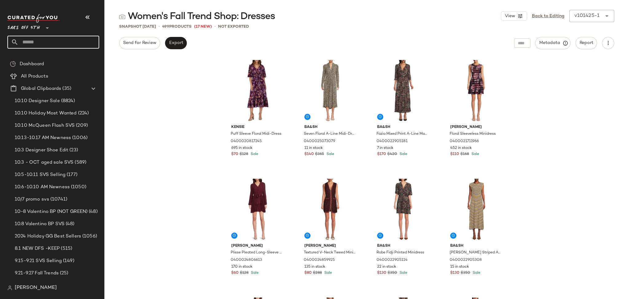
click at [48, 41] on input "text" at bounding box center [58, 42] width 81 height 13
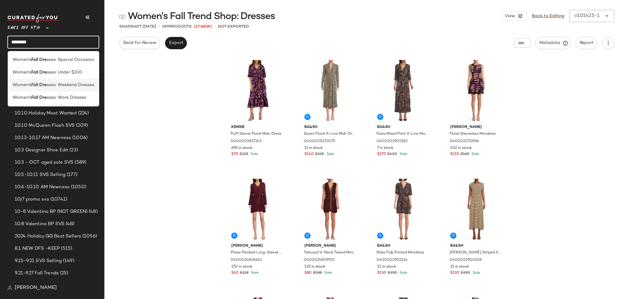
type input "********"
click at [50, 85] on span "sses: Weekend Dresses" at bounding box center [71, 85] width 48 height 6
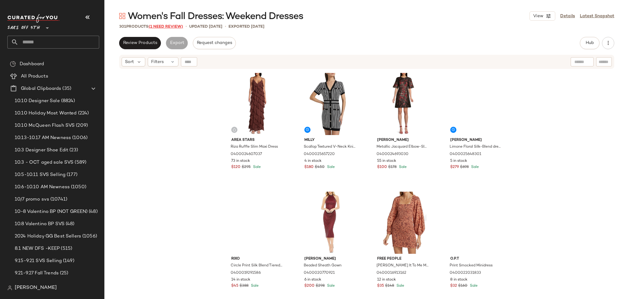
click at [169, 25] on span "(1 Need Review)" at bounding box center [166, 27] width 34 height 4
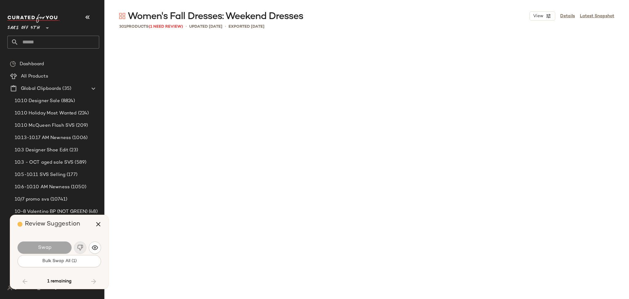
scroll to position [8748, 0]
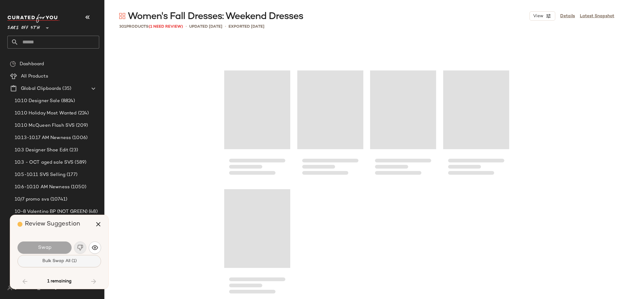
click at [62, 265] on button "Bulk Swap All (1)" at bounding box center [60, 261] width 84 height 12
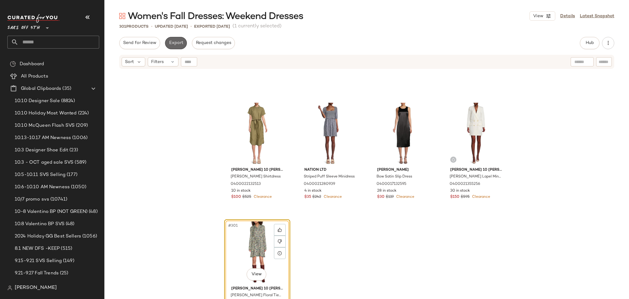
click at [175, 41] on span "Export" at bounding box center [176, 43] width 14 height 5
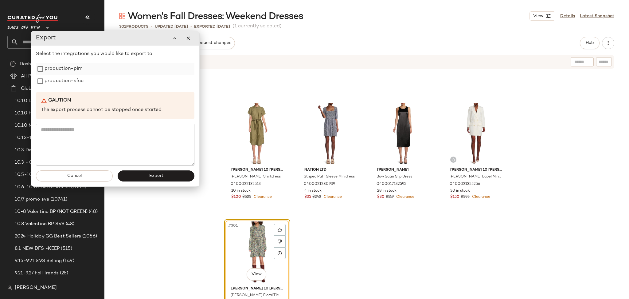
click at [77, 71] on label "production-pim" at bounding box center [64, 69] width 38 height 12
click at [76, 78] on label "production-sfcc" at bounding box center [64, 81] width 39 height 12
click at [146, 175] on button "Export" at bounding box center [156, 175] width 77 height 11
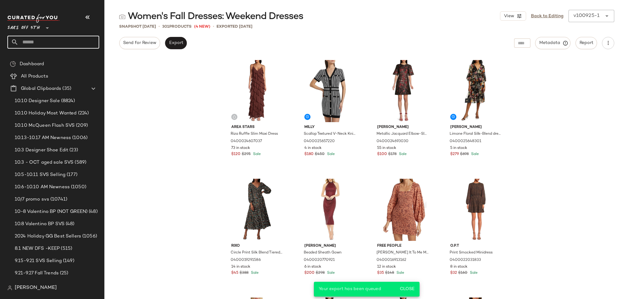
click at [78, 40] on input "text" at bounding box center [58, 42] width 81 height 13
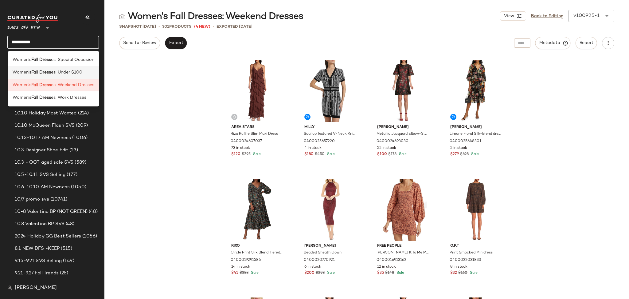
type input "**********"
click at [67, 70] on span "es: Under $100" at bounding box center [66, 72] width 31 height 6
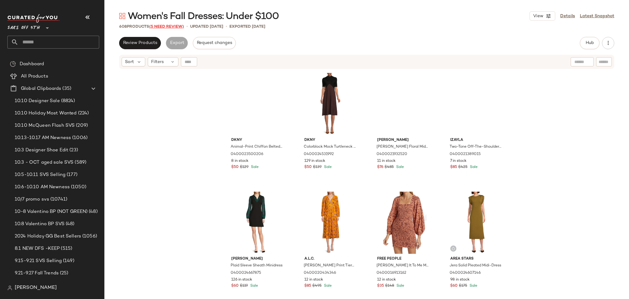
click at [160, 27] on span "(5 Need Review)" at bounding box center [166, 27] width 35 height 4
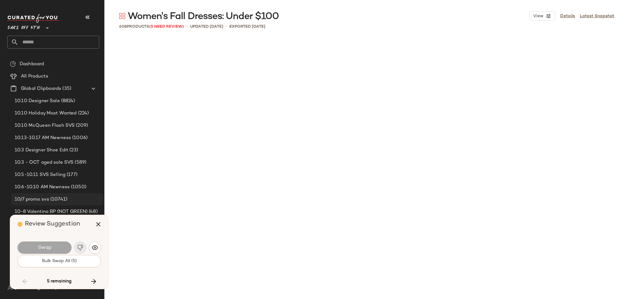
scroll to position [4860, 0]
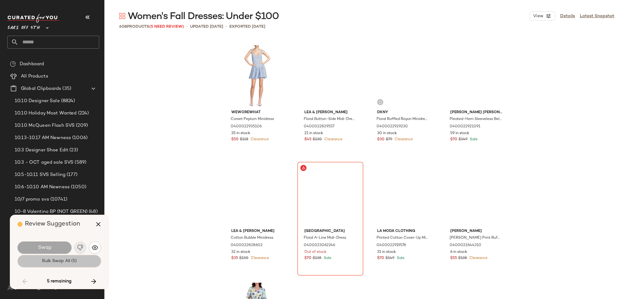
click at [62, 260] on span "Bulk Swap All (5)" at bounding box center [59, 260] width 35 height 5
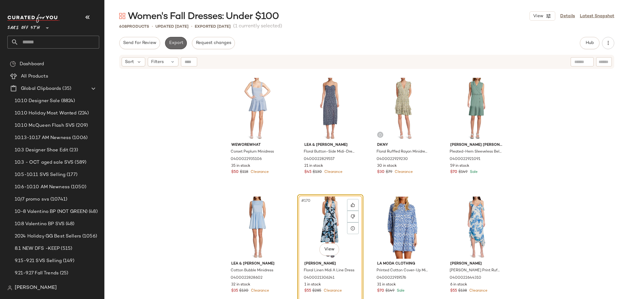
click at [175, 42] on span "Export" at bounding box center [176, 43] width 14 height 5
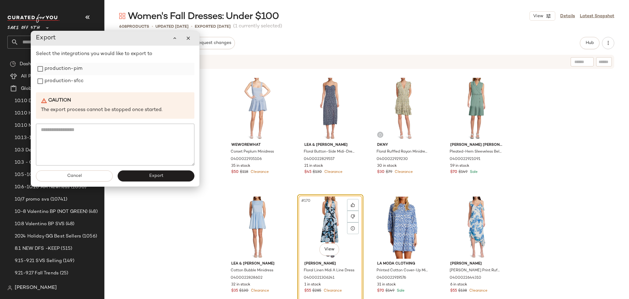
click at [61, 68] on label "production-pim" at bounding box center [64, 69] width 38 height 12
click at [61, 77] on label "production-sfcc" at bounding box center [64, 81] width 39 height 12
click at [148, 172] on button "Export" at bounding box center [156, 175] width 77 height 11
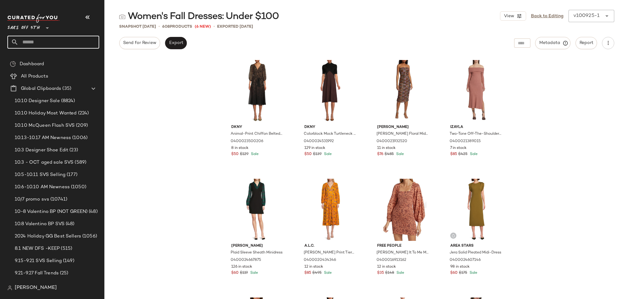
click at [67, 41] on input "text" at bounding box center [58, 42] width 81 height 13
type input "********"
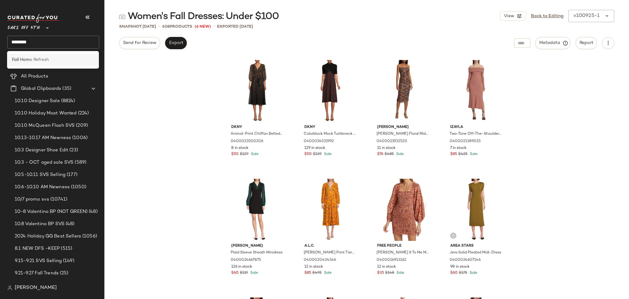
click at [59, 58] on div "Fall Hom e Refresh" at bounding box center [53, 60] width 82 height 6
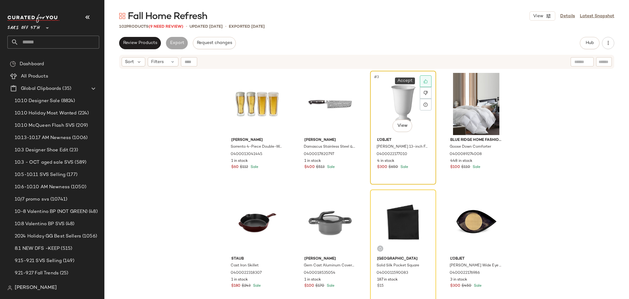
click at [428, 79] on div at bounding box center [426, 81] width 12 height 12
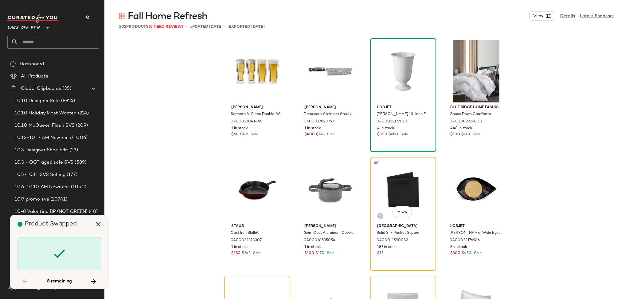
click at [407, 170] on div "#7 View" at bounding box center [403, 190] width 62 height 62
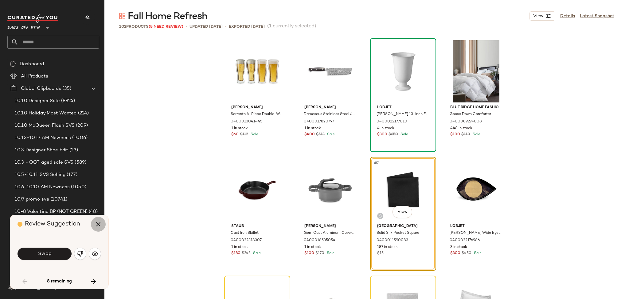
click at [96, 223] on icon "button" at bounding box center [98, 223] width 7 height 7
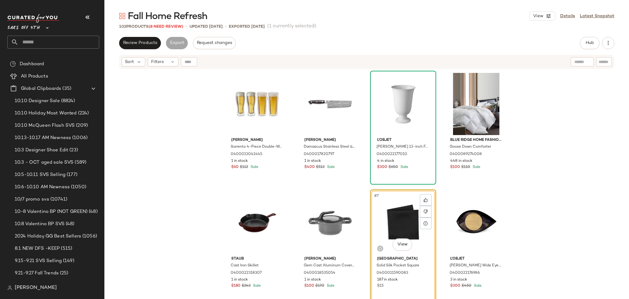
click at [372, 205] on div "#7 View" at bounding box center [403, 222] width 62 height 62
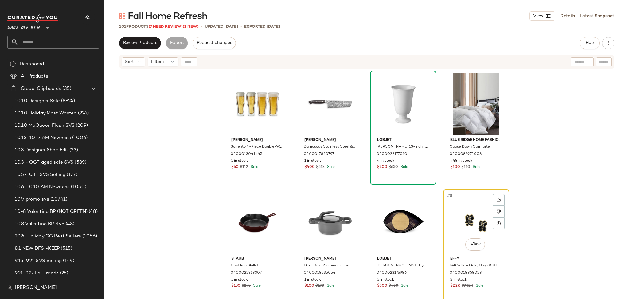
click at [482, 206] on div "#8 View" at bounding box center [476, 222] width 62 height 62
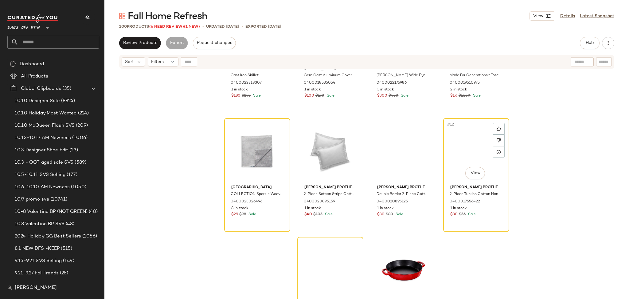
scroll to position [199, 0]
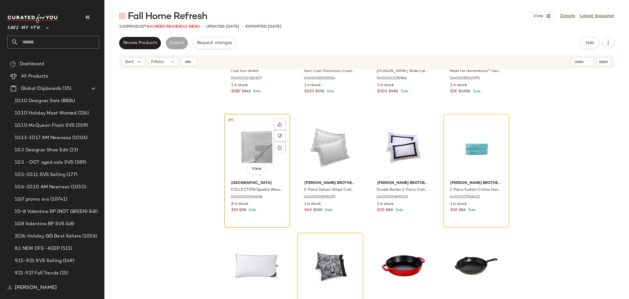
click at [250, 131] on div "#9 View" at bounding box center [257, 147] width 62 height 62
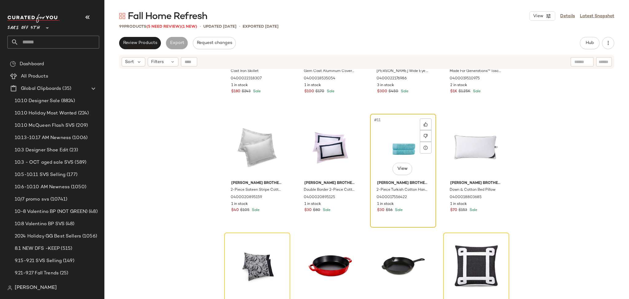
click at [392, 138] on div "#11 View" at bounding box center [403, 147] width 62 height 62
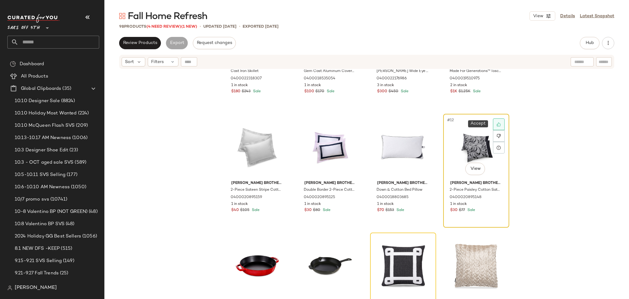
click at [499, 122] on icon at bounding box center [499, 124] width 4 height 4
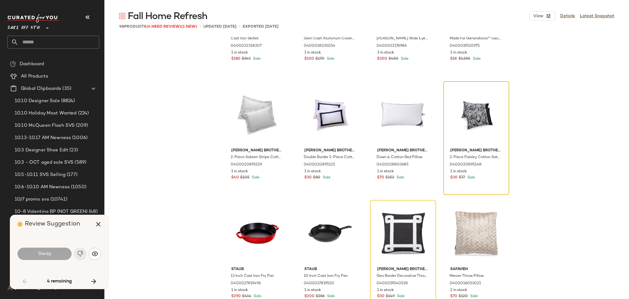
scroll to position [119, 0]
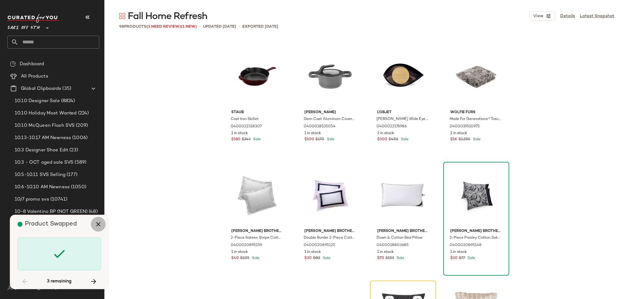
click at [100, 227] on icon "button" at bounding box center [98, 223] width 7 height 7
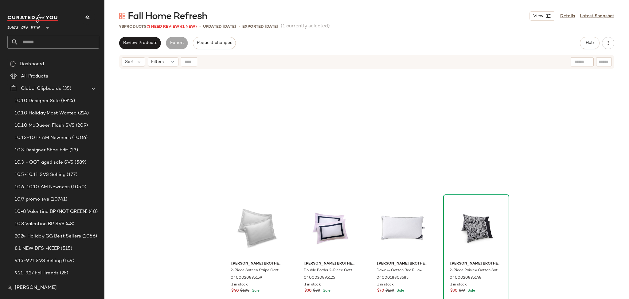
scroll to position [237, 0]
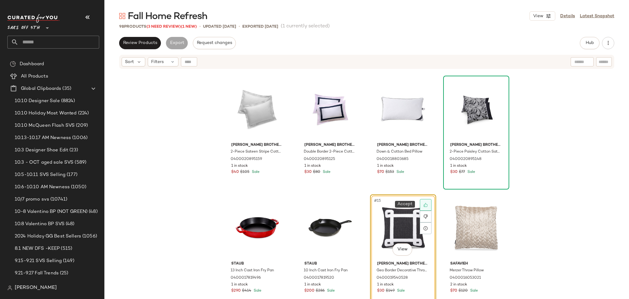
click at [426, 204] on icon at bounding box center [426, 205] width 4 height 4
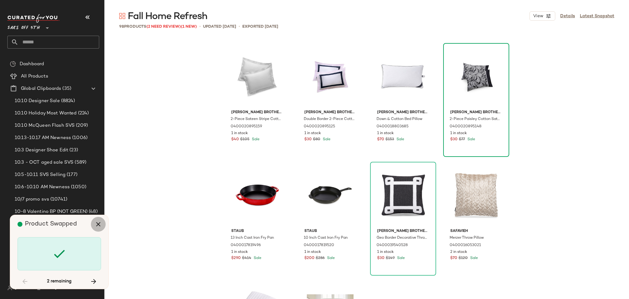
click at [97, 224] on icon "button" at bounding box center [98, 223] width 7 height 7
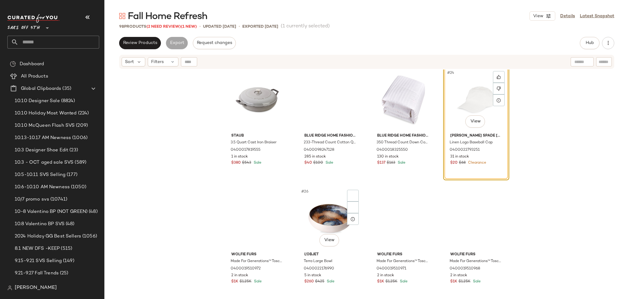
scroll to position [606, 0]
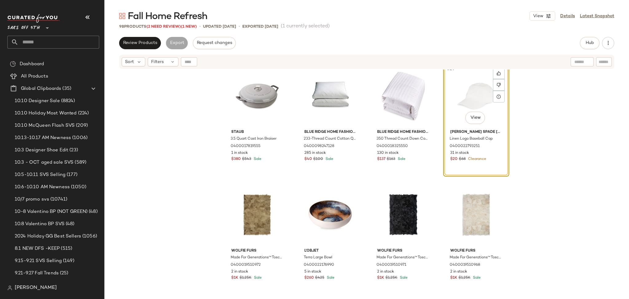
click at [471, 85] on div "#24 View" at bounding box center [476, 96] width 62 height 62
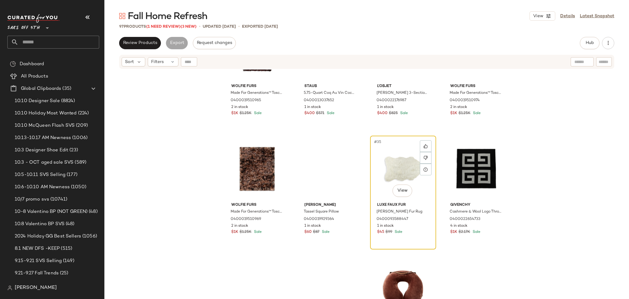
scroll to position [889, 0]
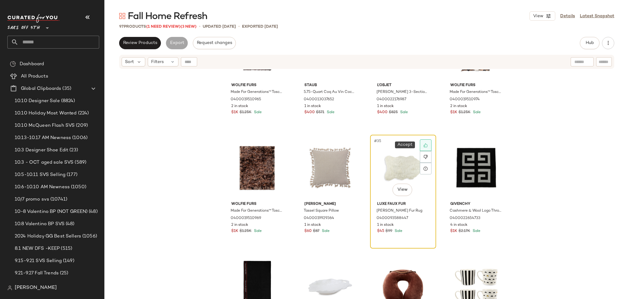
click at [424, 143] on icon at bounding box center [426, 145] width 4 height 4
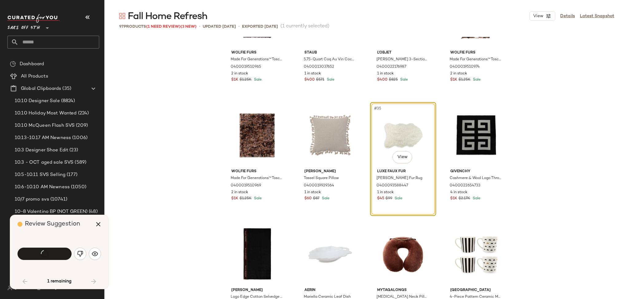
scroll to position [830, 0]
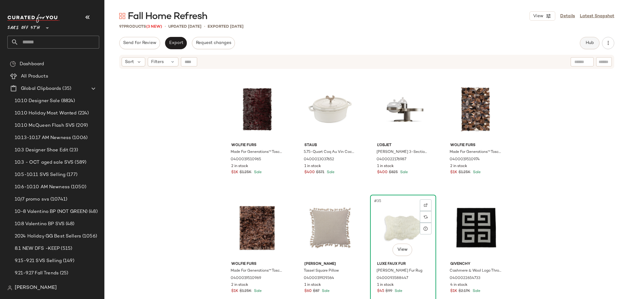
click at [586, 47] on button "Hub" at bounding box center [590, 43] width 20 height 12
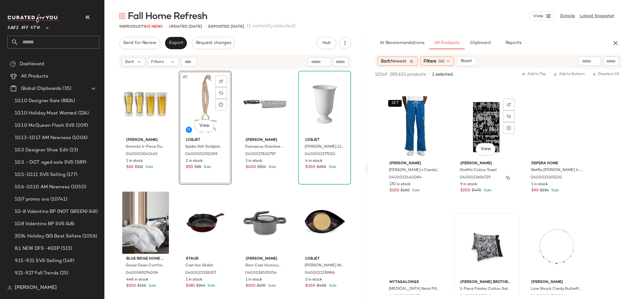
scroll to position [458, 0]
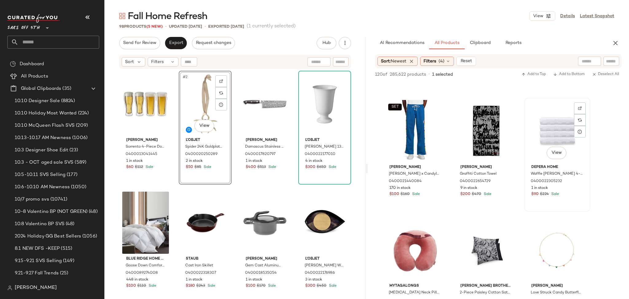
click at [542, 123] on div "View" at bounding box center [557, 131] width 62 height 62
click at [531, 74] on span "Add to Top" at bounding box center [533, 74] width 24 height 4
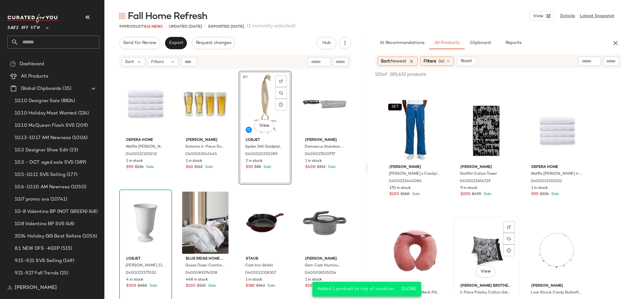
click at [478, 242] on div "View" at bounding box center [486, 249] width 62 height 62
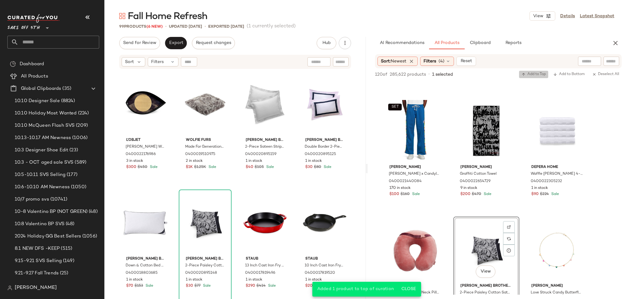
click at [534, 75] on span "Add to Top" at bounding box center [533, 74] width 24 height 4
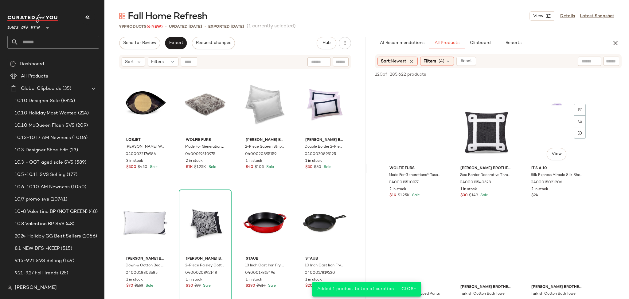
scroll to position [931, 0]
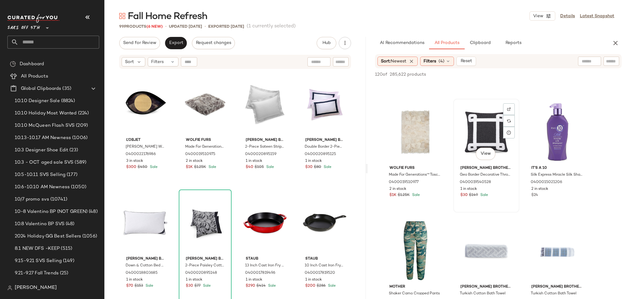
click at [466, 139] on div "View" at bounding box center [486, 132] width 62 height 62
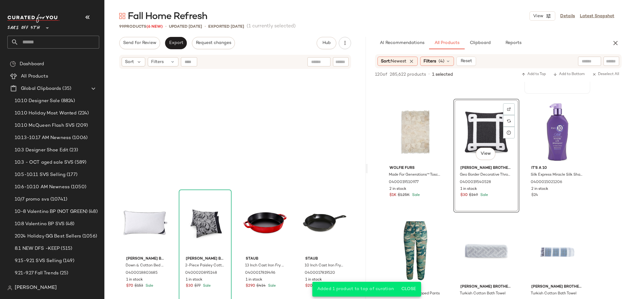
scroll to position [356, 0]
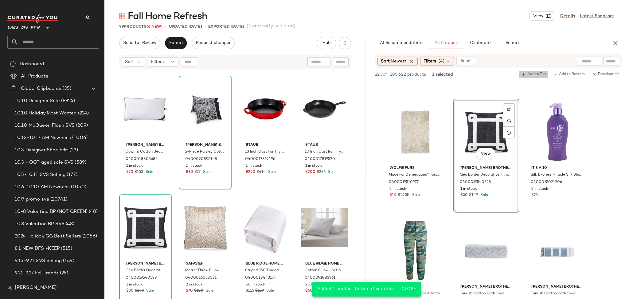
click at [534, 72] on span "Add to Top" at bounding box center [533, 74] width 24 height 4
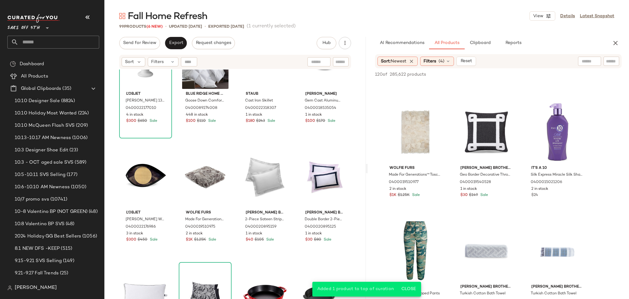
scroll to position [0, 0]
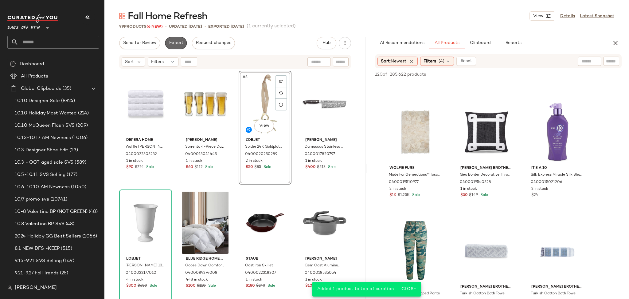
click at [178, 48] on button "Export" at bounding box center [176, 43] width 22 height 12
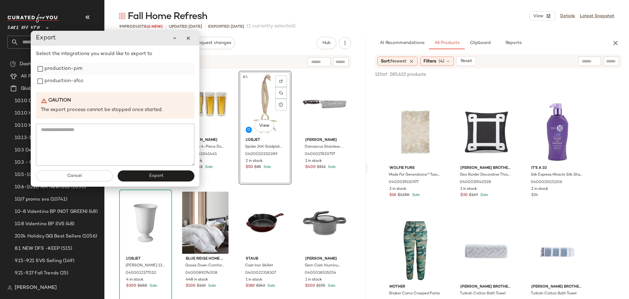
click at [72, 75] on label "production-pim" at bounding box center [64, 69] width 38 height 12
click at [72, 81] on label "production-sfcc" at bounding box center [64, 81] width 39 height 12
click at [162, 178] on button "Export" at bounding box center [156, 175] width 77 height 11
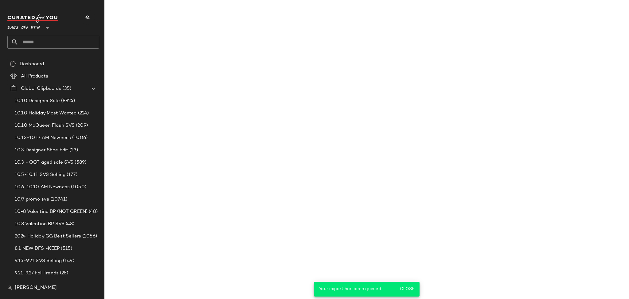
scroll to position [1287, 0]
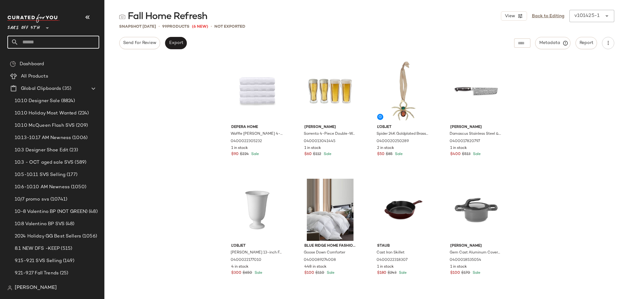
click at [62, 42] on input "text" at bounding box center [58, 42] width 81 height 13
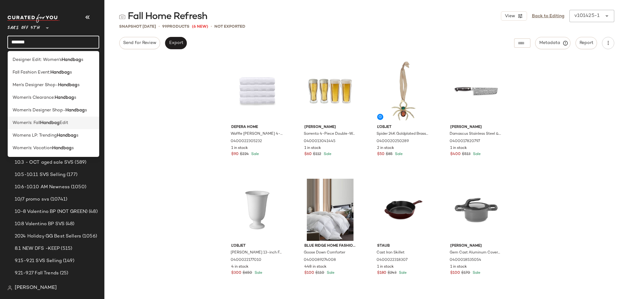
type input "*******"
click at [50, 118] on div "Women's: Fall Handbag Edit" at bounding box center [54, 122] width 92 height 13
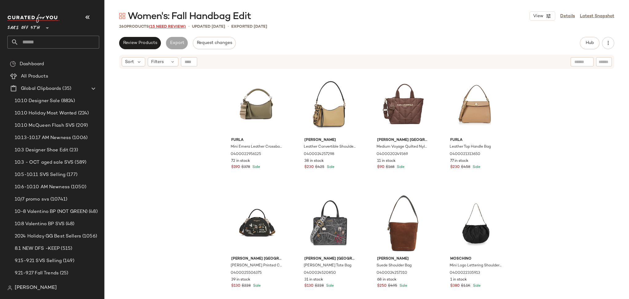
click at [169, 26] on span "(15 Need Review)" at bounding box center [167, 27] width 37 height 4
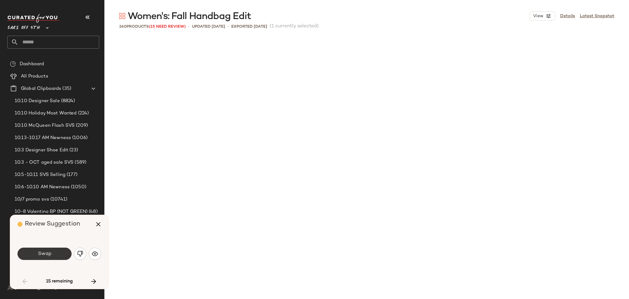
scroll to position [242, 0]
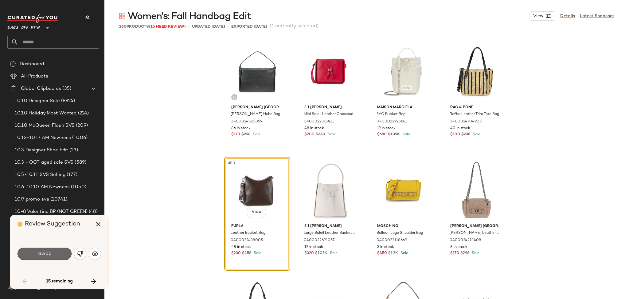
click at [50, 256] on span "Swap" at bounding box center [44, 254] width 14 height 6
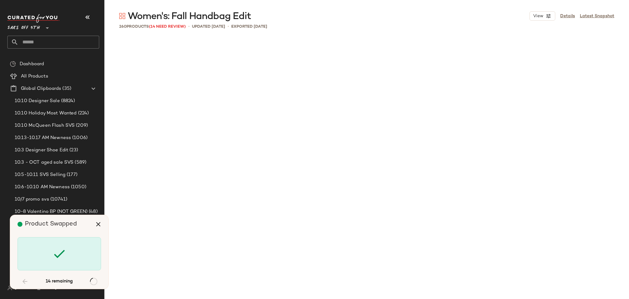
scroll to position [1067, 0]
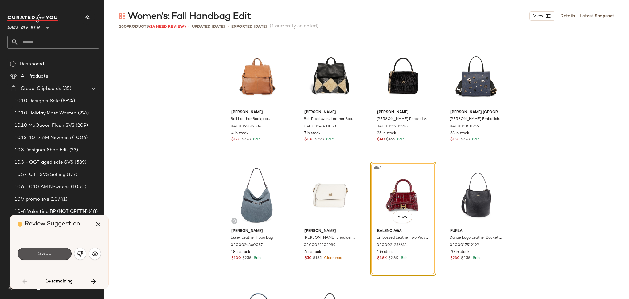
click at [50, 256] on span "Swap" at bounding box center [44, 254] width 14 height 6
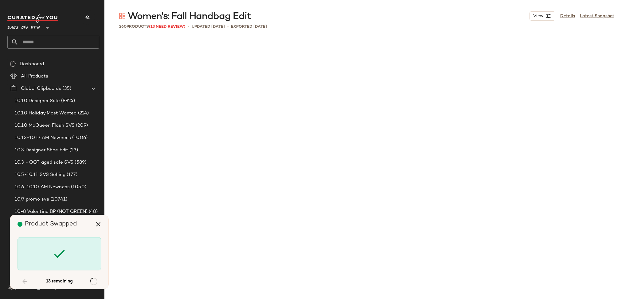
scroll to position [1541, 0]
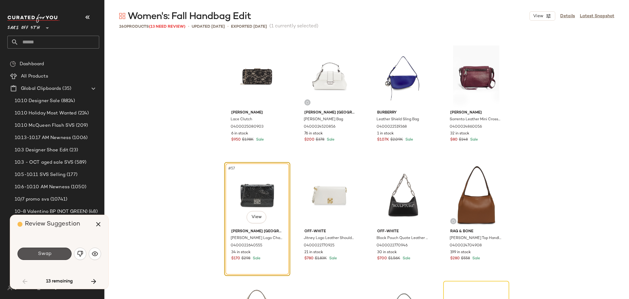
click at [50, 256] on span "Swap" at bounding box center [44, 254] width 14 height 6
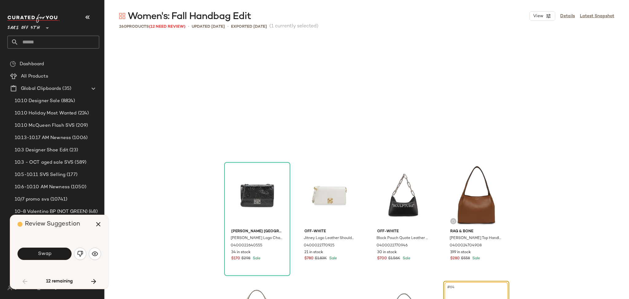
scroll to position [1659, 0]
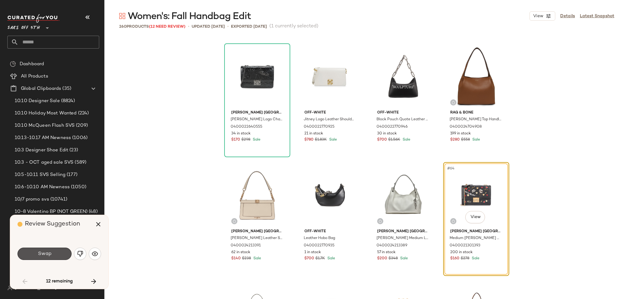
click at [50, 256] on span "Swap" at bounding box center [44, 254] width 14 height 6
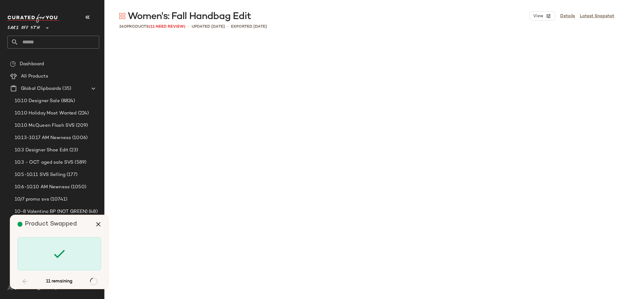
scroll to position [3082, 0]
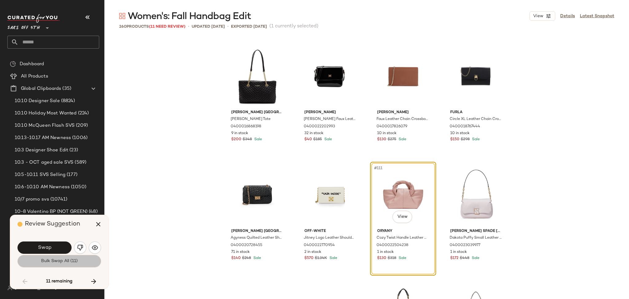
click at [50, 260] on span "Bulk Swap All (11)" at bounding box center [59, 260] width 37 height 5
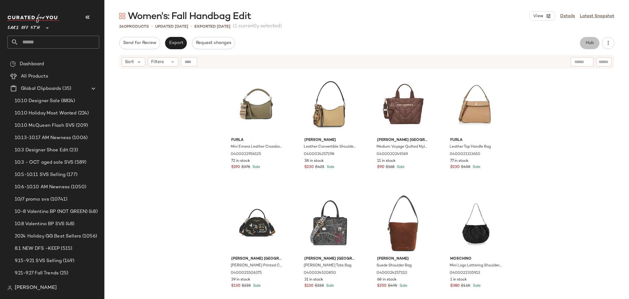
click at [589, 42] on span "Hub" at bounding box center [589, 43] width 9 height 5
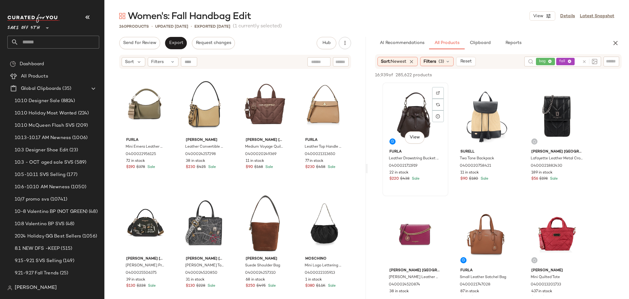
click at [409, 100] on div "View" at bounding box center [416, 115] width 62 height 62
click at [525, 75] on span "Add to Top" at bounding box center [533, 75] width 24 height 4
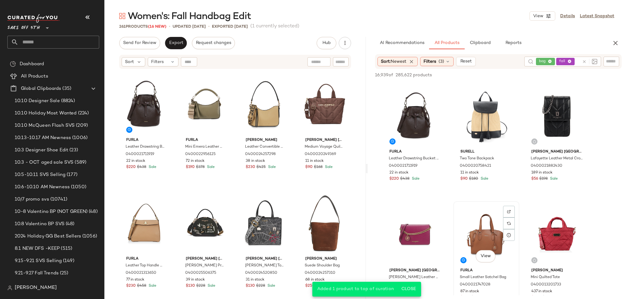
click at [488, 221] on div "View" at bounding box center [486, 234] width 62 height 62
click at [538, 74] on span "Add to Top" at bounding box center [533, 75] width 24 height 4
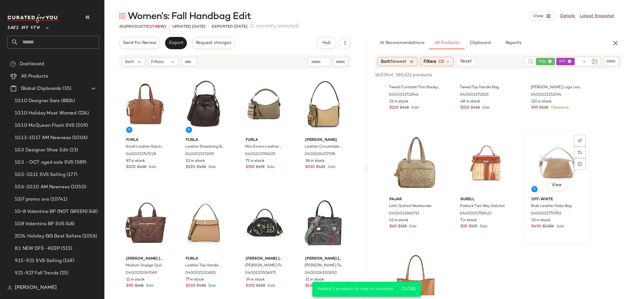
scroll to position [427, 0]
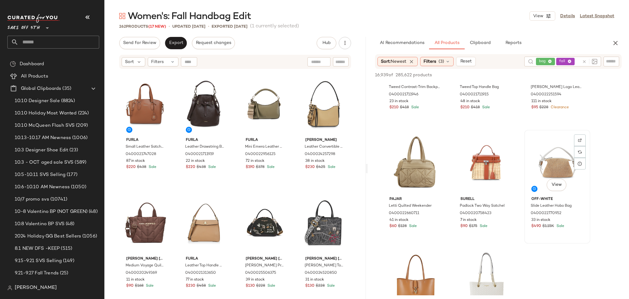
click at [546, 167] on div "View" at bounding box center [557, 163] width 62 height 62
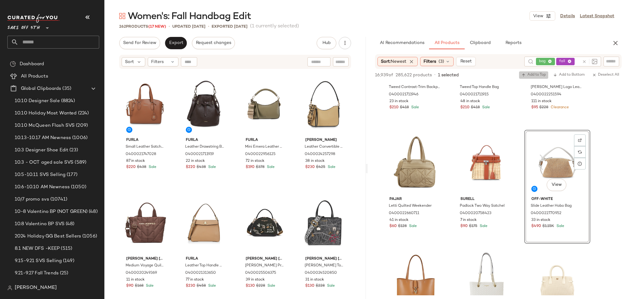
click at [538, 76] on span "Add to Top" at bounding box center [533, 75] width 24 height 4
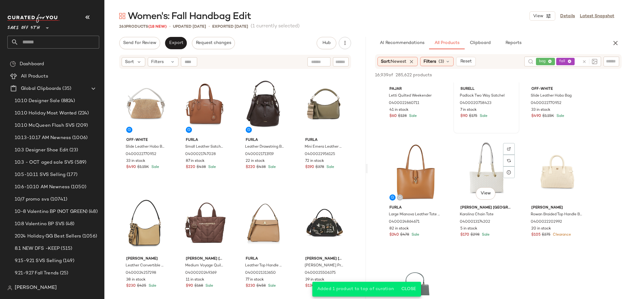
scroll to position [538, 0]
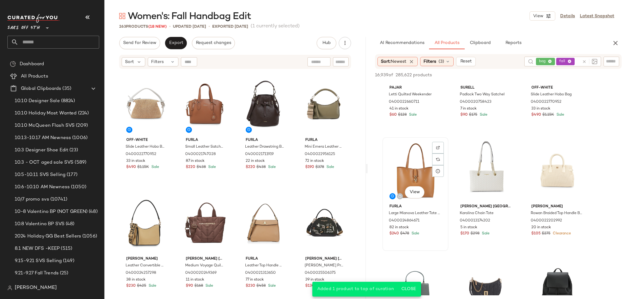
click at [413, 168] on div "View" at bounding box center [416, 170] width 62 height 62
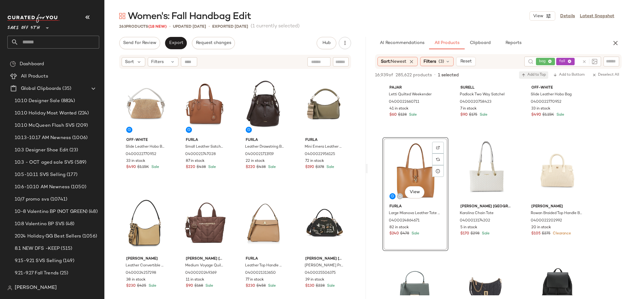
click at [524, 78] on button "Add to Top" at bounding box center [533, 74] width 29 height 7
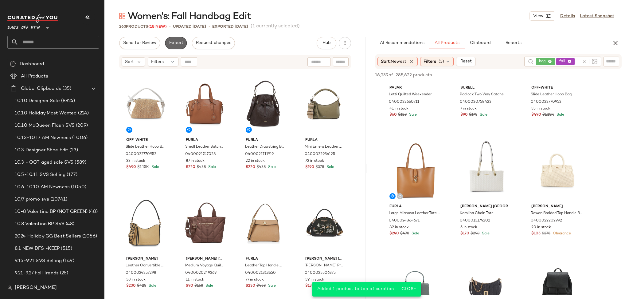
click at [170, 38] on button "Export" at bounding box center [176, 43] width 22 height 12
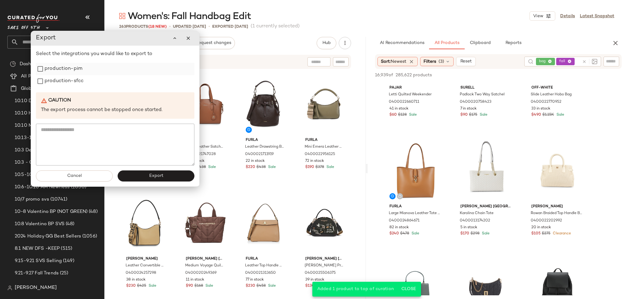
click at [75, 68] on label "production-pim" at bounding box center [64, 69] width 38 height 12
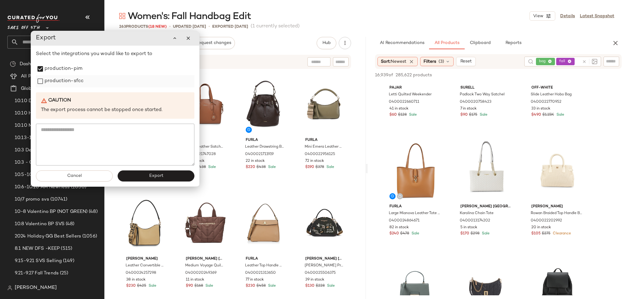
click at [75, 77] on label "production-sfcc" at bounding box center [64, 81] width 39 height 12
click at [146, 178] on button "Export" at bounding box center [156, 175] width 77 height 11
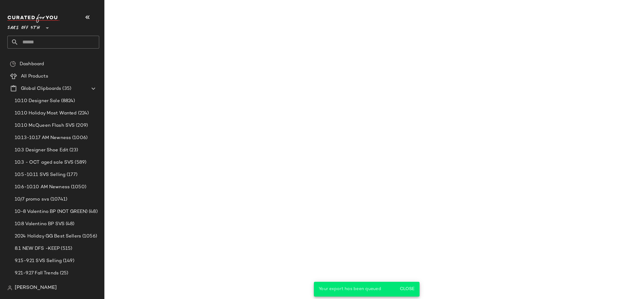
scroll to position [775, 0]
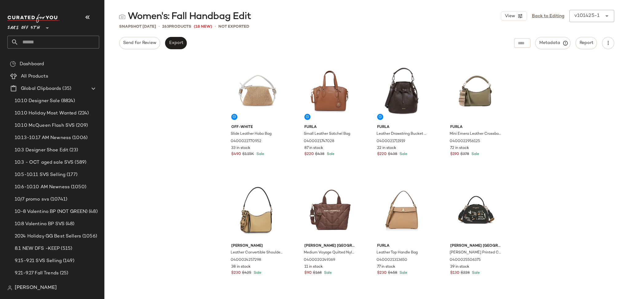
click at [35, 43] on input "text" at bounding box center [58, 42] width 81 height 13
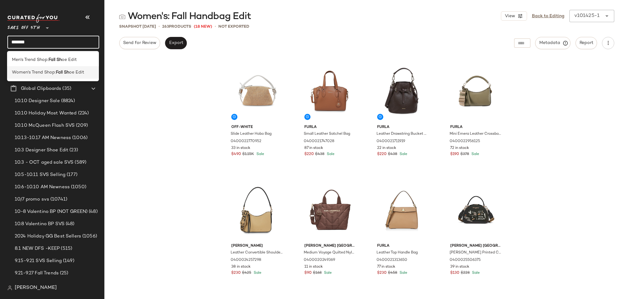
type input "*******"
click at [41, 71] on span "Women's Trend Shop:" at bounding box center [34, 72] width 44 height 6
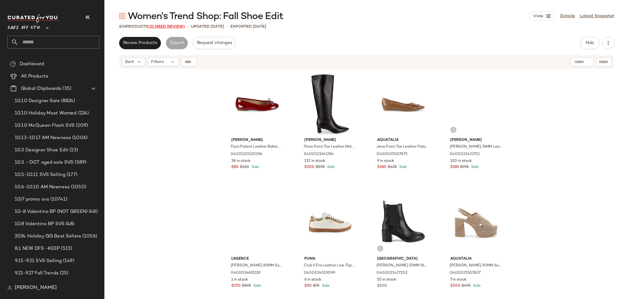
click at [165, 25] on span "(21 Need Review)" at bounding box center [166, 27] width 37 height 4
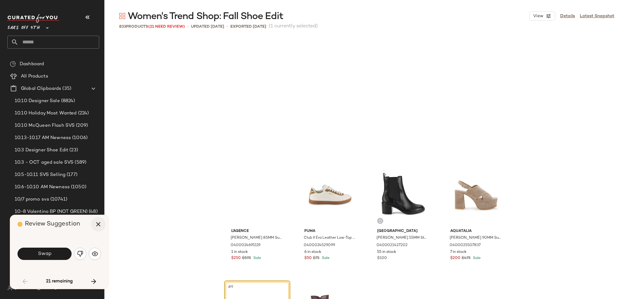
scroll to position [123, 0]
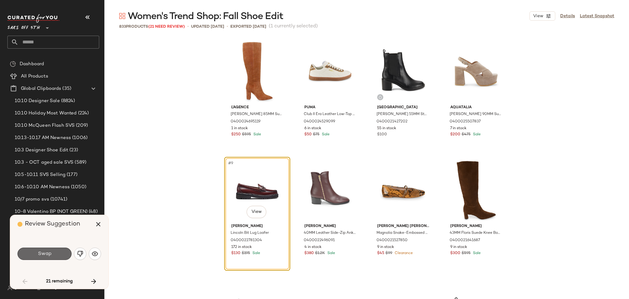
click at [59, 252] on button "Swap" at bounding box center [45, 253] width 54 height 12
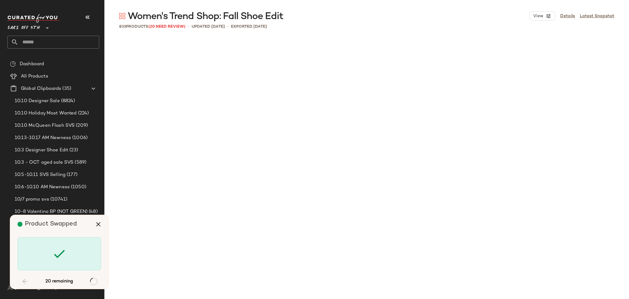
scroll to position [948, 0]
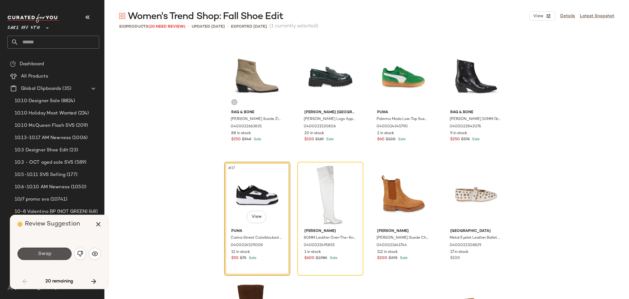
click at [59, 252] on button "Swap" at bounding box center [45, 253] width 54 height 12
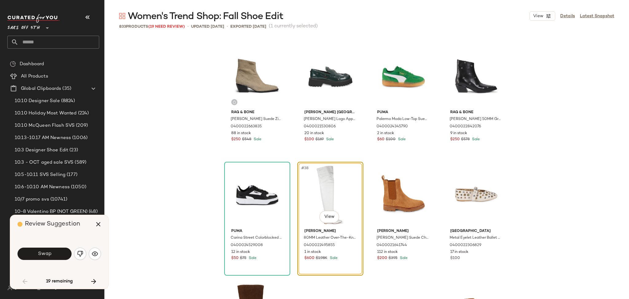
click at [59, 252] on button "Swap" at bounding box center [45, 253] width 54 height 12
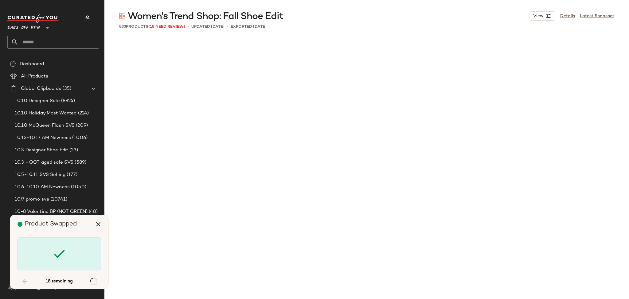
scroll to position [2845, 0]
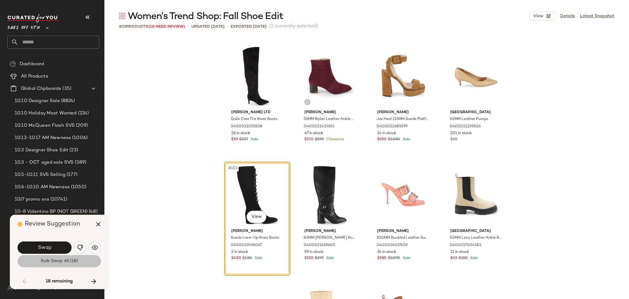
click at [61, 261] on span "Bulk Swap All (18)" at bounding box center [59, 260] width 37 height 5
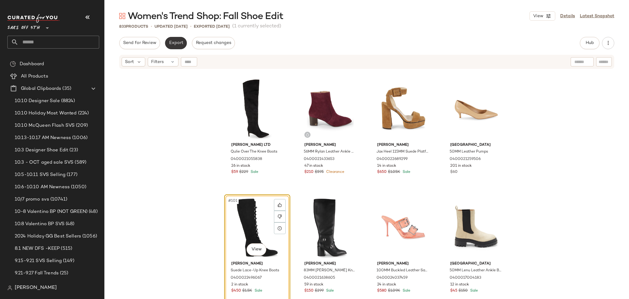
click at [176, 37] on button "Export" at bounding box center [176, 43] width 22 height 12
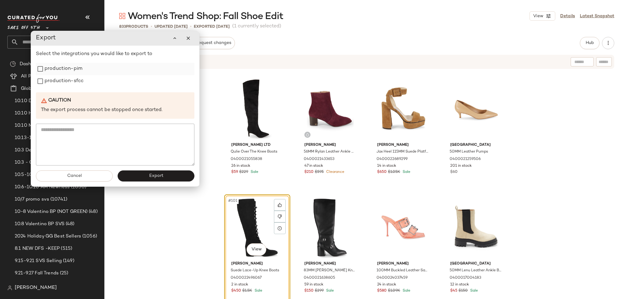
click at [71, 72] on label "production-pim" at bounding box center [64, 69] width 38 height 12
click at [71, 77] on label "production-sfcc" at bounding box center [64, 81] width 39 height 12
click at [136, 175] on button "Export" at bounding box center [156, 175] width 77 height 11
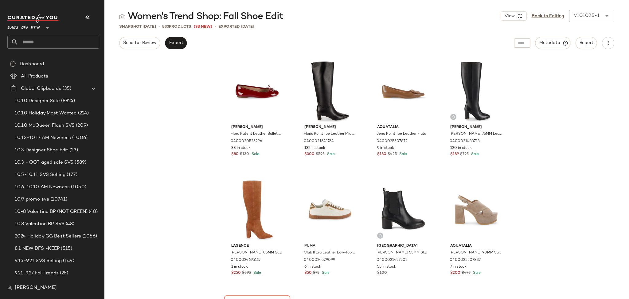
click at [51, 34] on div "Saks OFF 5TH **" at bounding box center [53, 31] width 92 height 34
click at [49, 41] on input "text" at bounding box center [58, 42] width 81 height 13
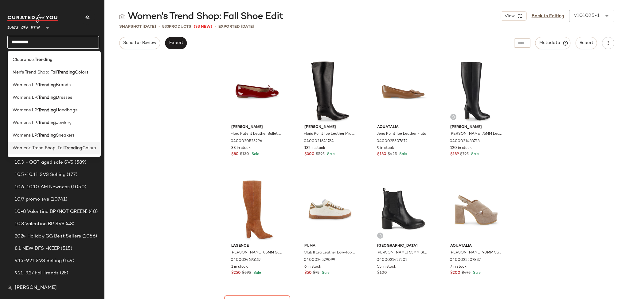
type input "********"
click at [84, 146] on span "Colors" at bounding box center [89, 148] width 14 height 6
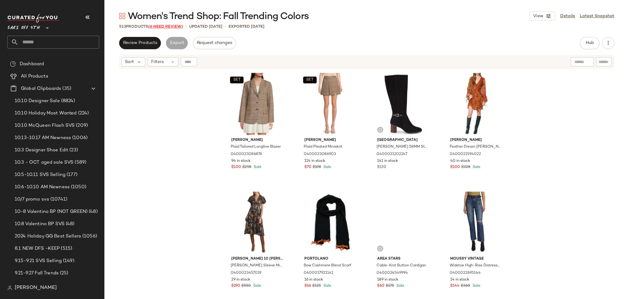
click at [167, 25] on span "(6 Need Review)" at bounding box center [165, 27] width 35 height 4
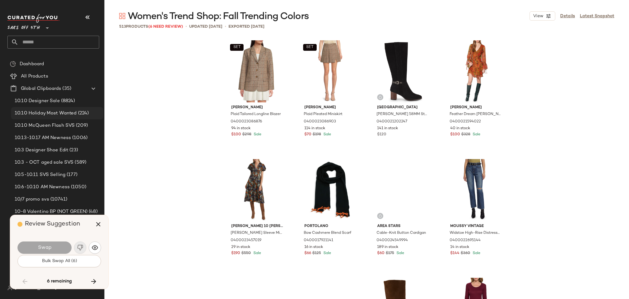
scroll to position [2252, 0]
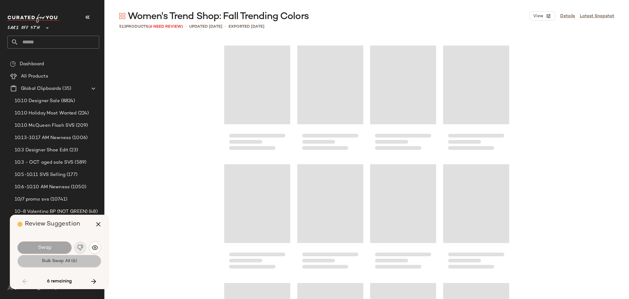
click at [67, 259] on span "Bulk Swap All (6)" at bounding box center [58, 260] width 35 height 5
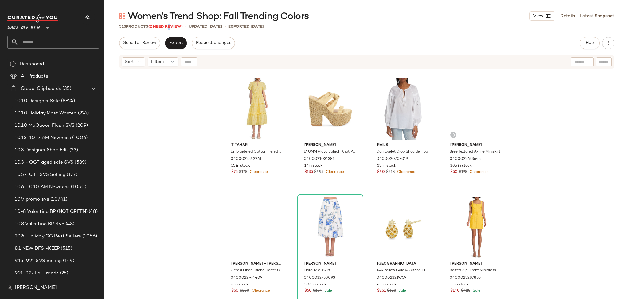
drag, startPoint x: 168, startPoint y: 29, endPoint x: 170, endPoint y: 24, distance: 6.0
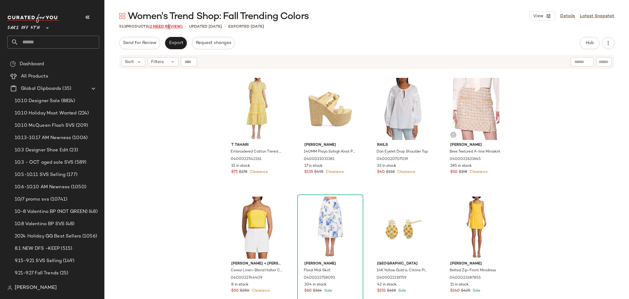
click at [170, 24] on div "513 Products (2 Need Review)" at bounding box center [151, 27] width 64 height 6
click at [170, 25] on span "(2 Need Review)" at bounding box center [165, 27] width 34 height 4
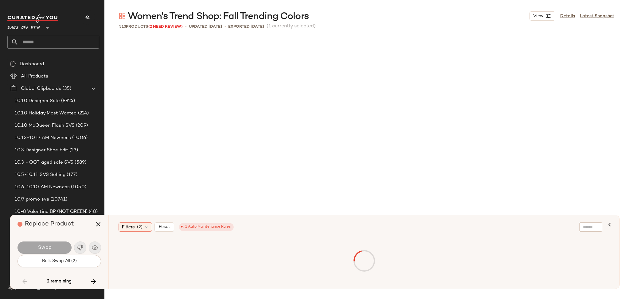
scroll to position [5098, 0]
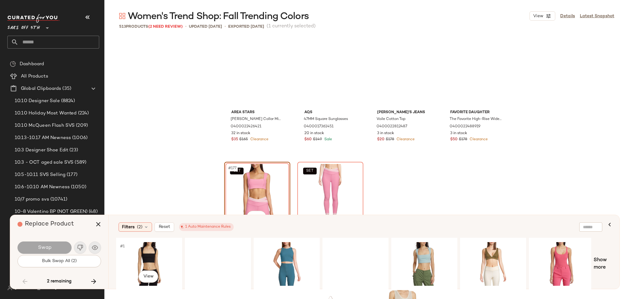
click at [143, 252] on div "#1 View" at bounding box center [149, 264] width 62 height 44
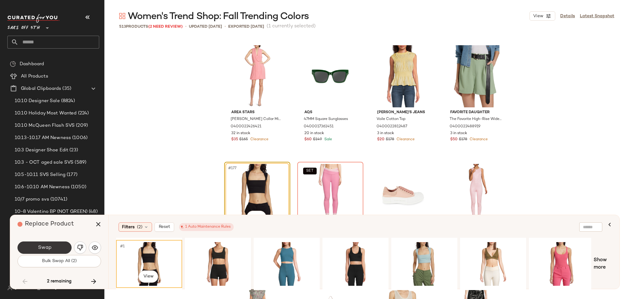
click at [62, 247] on button "Swap" at bounding box center [45, 247] width 54 height 12
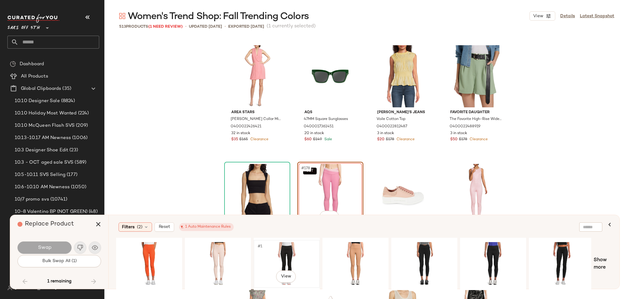
click at [279, 250] on div "#1 View" at bounding box center [287, 264] width 62 height 44
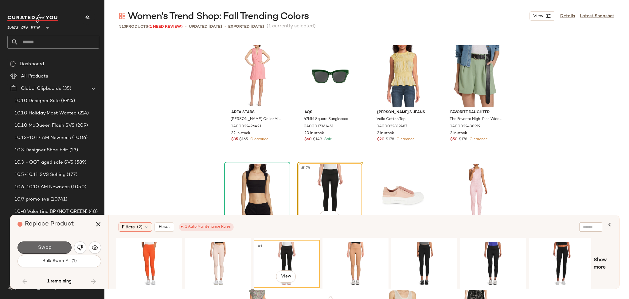
click at [60, 249] on button "Swap" at bounding box center [45, 247] width 54 height 12
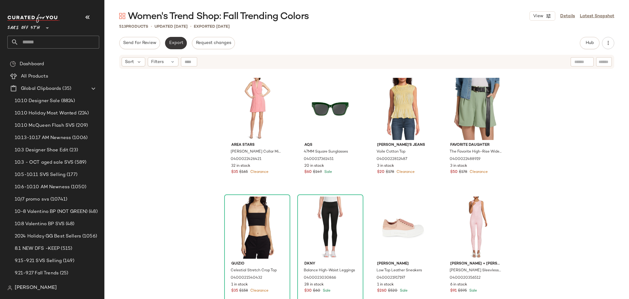
click at [176, 46] on button "Export" at bounding box center [176, 43] width 22 height 12
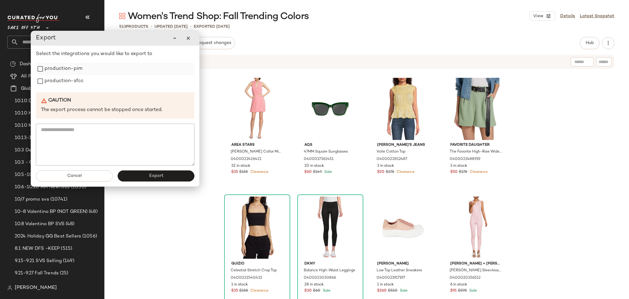
click at [64, 75] on label "production-pim" at bounding box center [64, 69] width 38 height 12
click at [64, 80] on label "production-sfcc" at bounding box center [64, 81] width 39 height 12
click at [174, 174] on button "Export" at bounding box center [156, 175] width 77 height 11
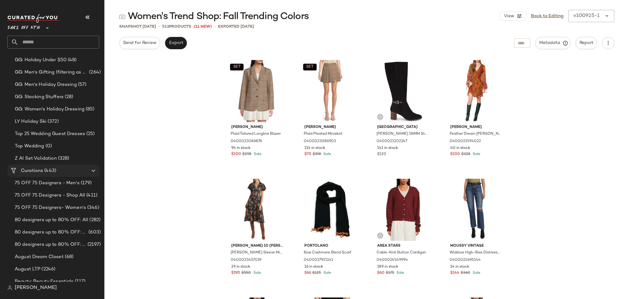
scroll to position [361, 0]
click at [72, 178] on span "Create New Curation" at bounding box center [85, 178] width 50 height 5
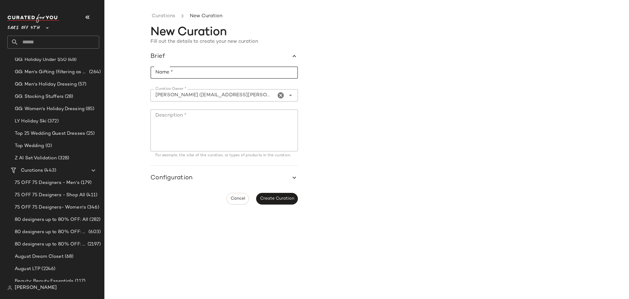
click at [190, 75] on input "Name *" at bounding box center [223, 72] width 147 height 12
type input "**********"
click at [192, 120] on textarea "Description *" at bounding box center [223, 130] width 147 height 42
type textarea "**********"
click at [293, 181] on icon "button" at bounding box center [294, 177] width 7 height 7
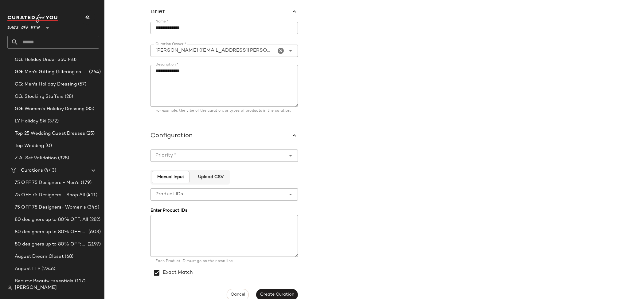
scroll to position [53, 0]
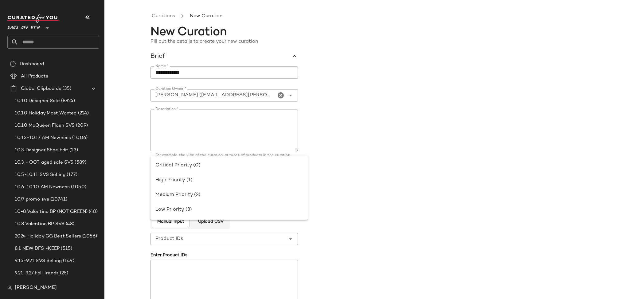
scroll to position [53, 0]
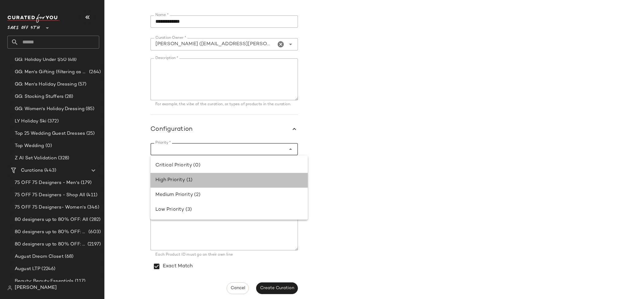
click at [217, 179] on div "High Priority (1)" at bounding box center [228, 179] width 147 height 7
type input "**********"
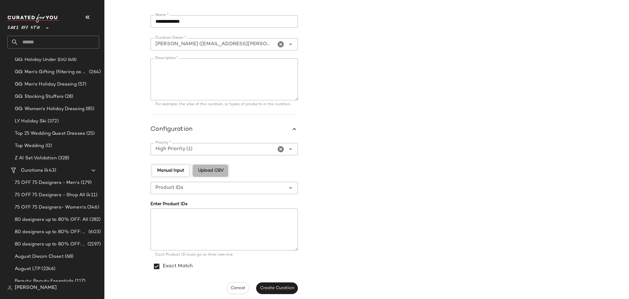
click at [212, 172] on span "Upload CSV" at bounding box center [210, 170] width 26 height 5
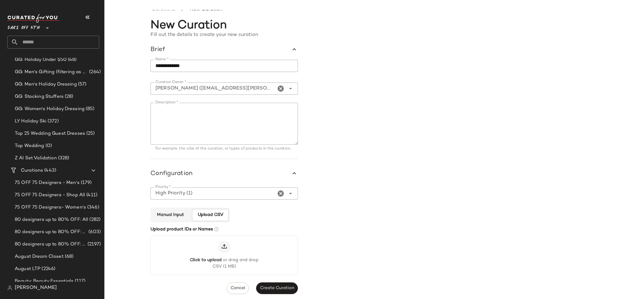
click at [218, 248] on div at bounding box center [224, 246] width 12 height 12
click at [224, 255] on input "Click to upload or drag and drop CSV (1 MB)" at bounding box center [224, 255] width 0 height 0
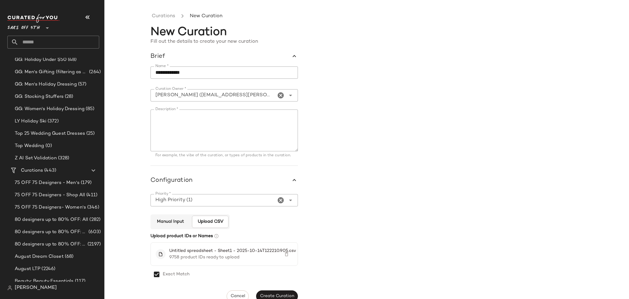
scroll to position [11, 0]
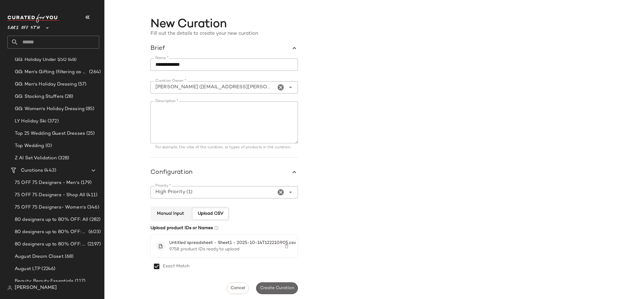
click at [283, 286] on span "Create Curation" at bounding box center [277, 287] width 34 height 5
